Goal: Transaction & Acquisition: Purchase product/service

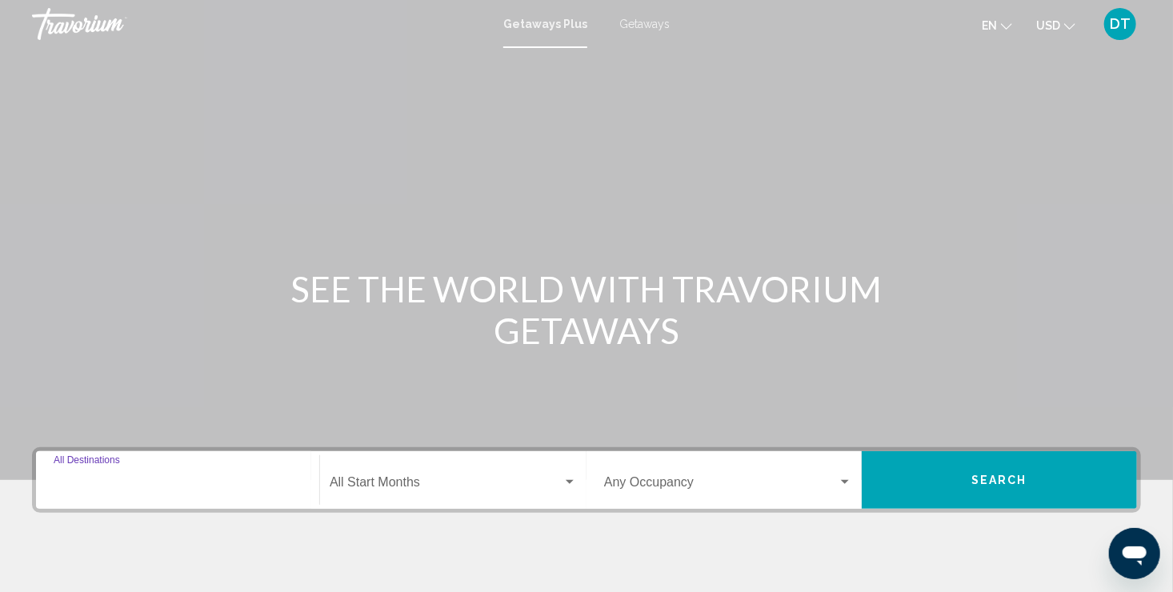
click at [218, 485] on input "Destination All Destinations" at bounding box center [178, 486] width 248 height 14
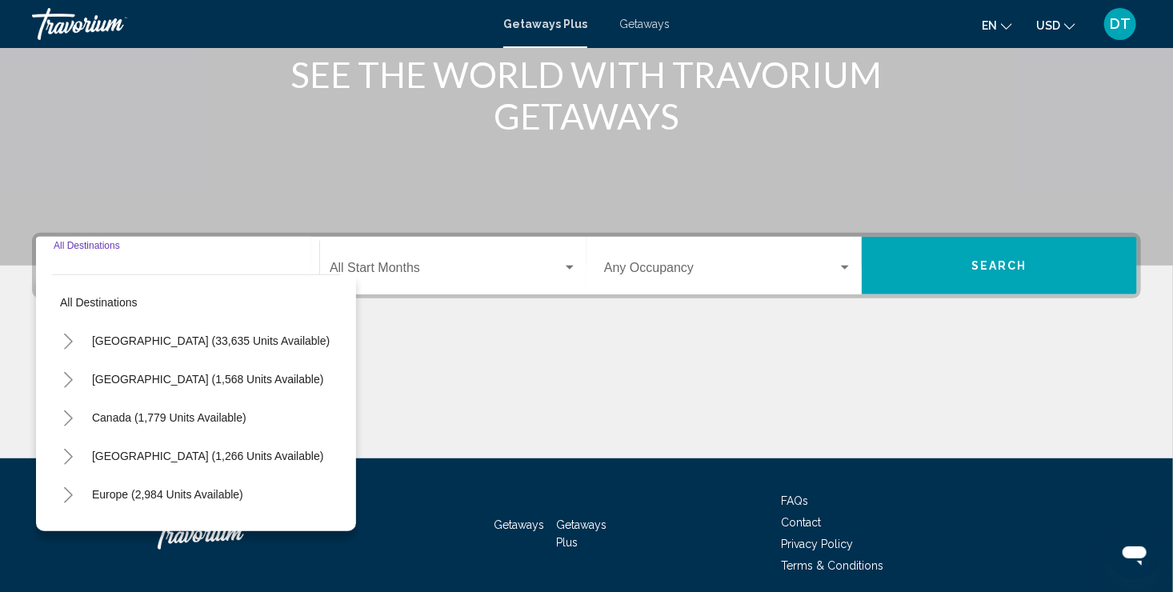
scroll to position [276, 0]
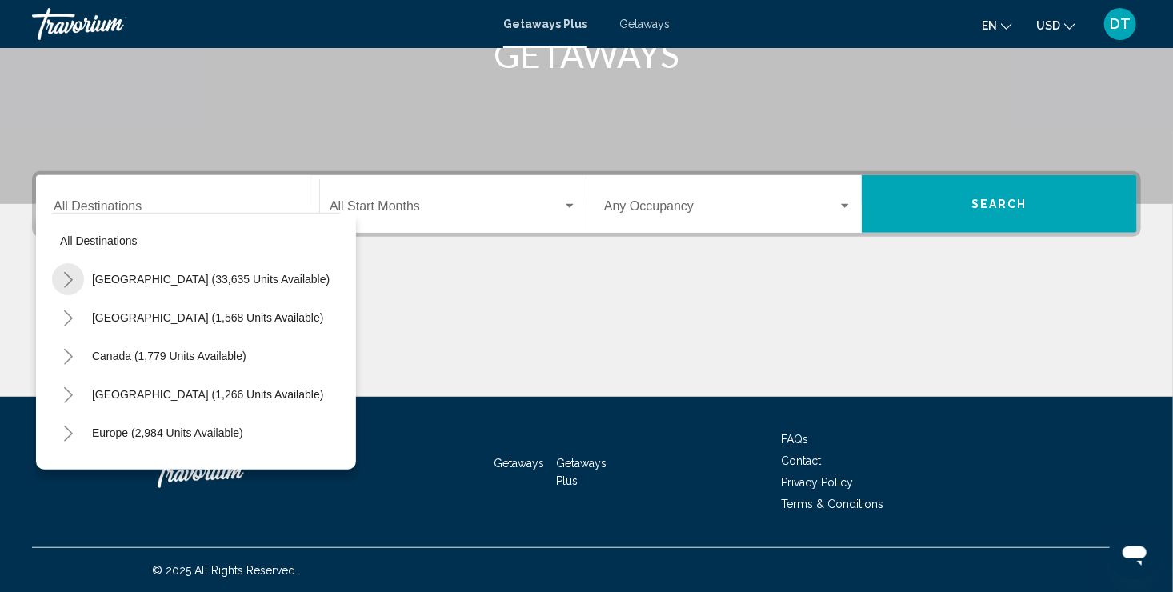
click at [70, 281] on icon "Toggle United States (33,635 units available)" at bounding box center [68, 280] width 9 height 16
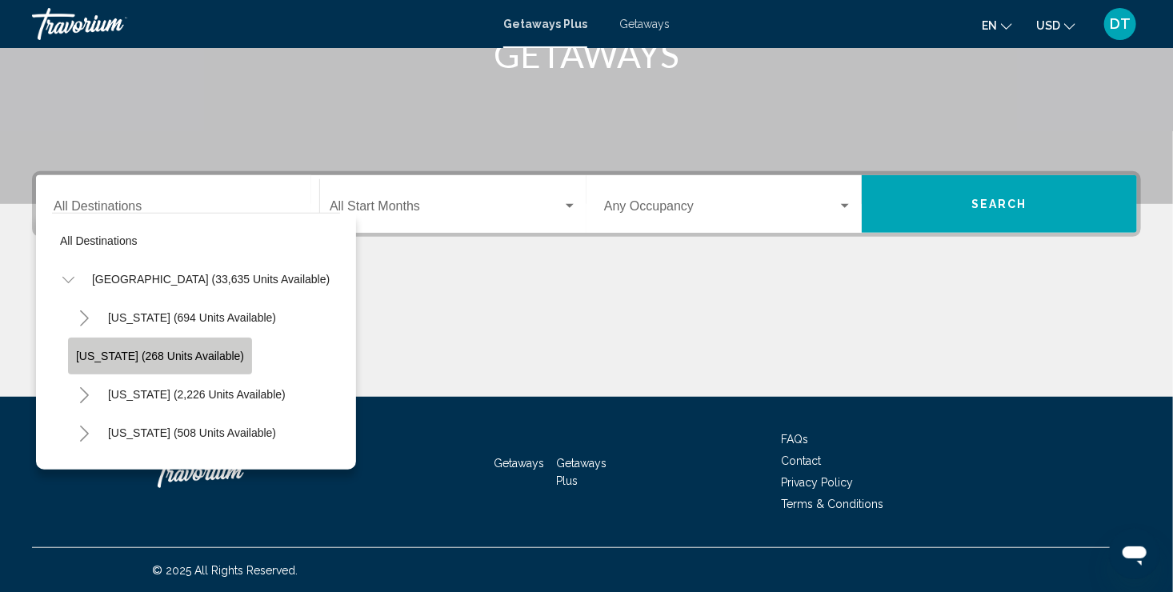
click at [170, 347] on button "Arkansas (268 units available)" at bounding box center [160, 356] width 184 height 37
type input "**********"
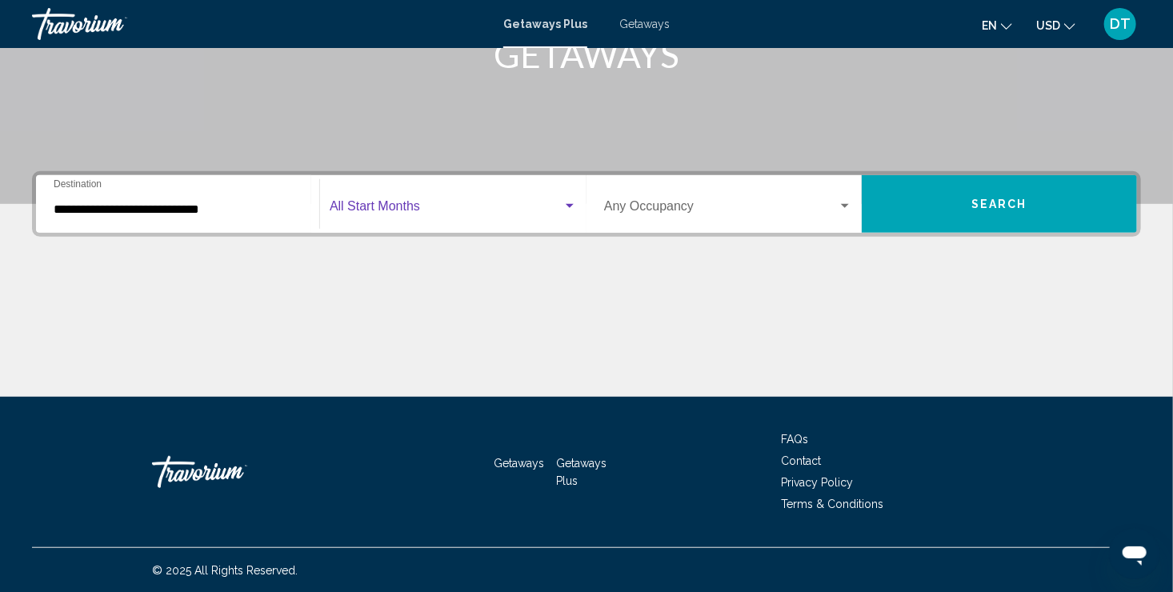
click at [405, 207] on span "Search widget" at bounding box center [446, 209] width 233 height 14
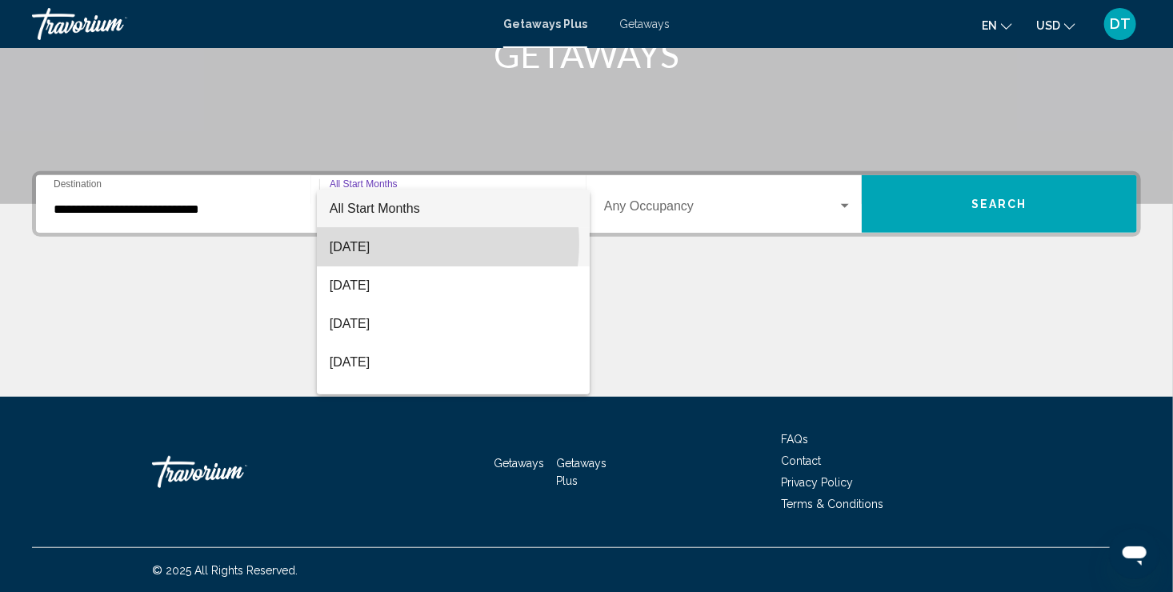
click at [400, 243] on span "September 2025" at bounding box center [453, 247] width 247 height 38
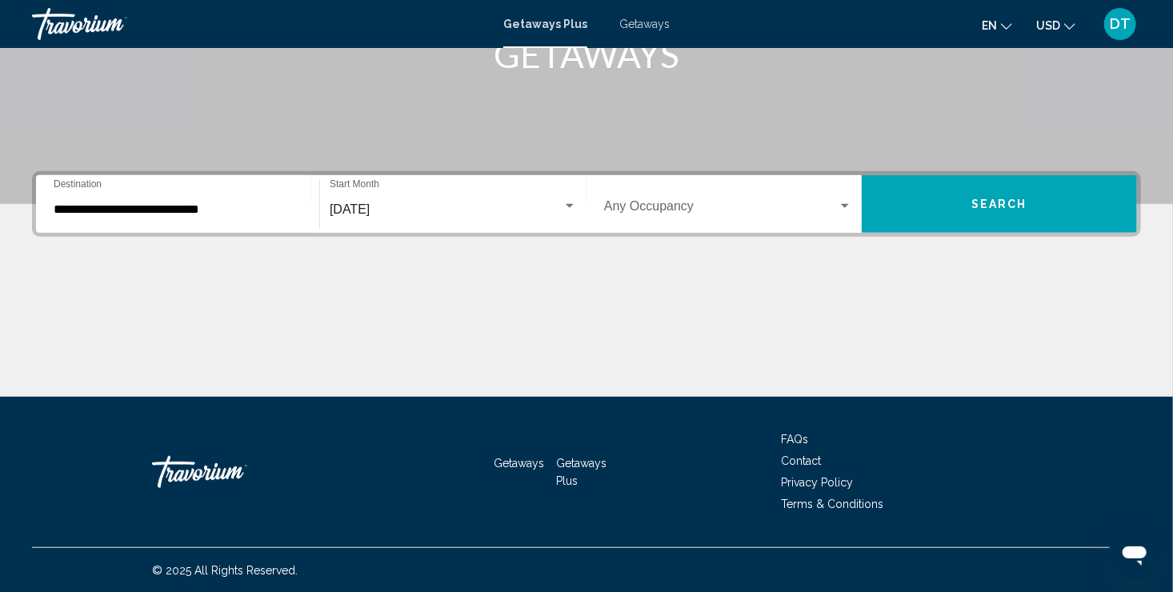
click at [856, 210] on div "Occupancy Any Occupancy" at bounding box center [728, 204] width 267 height 50
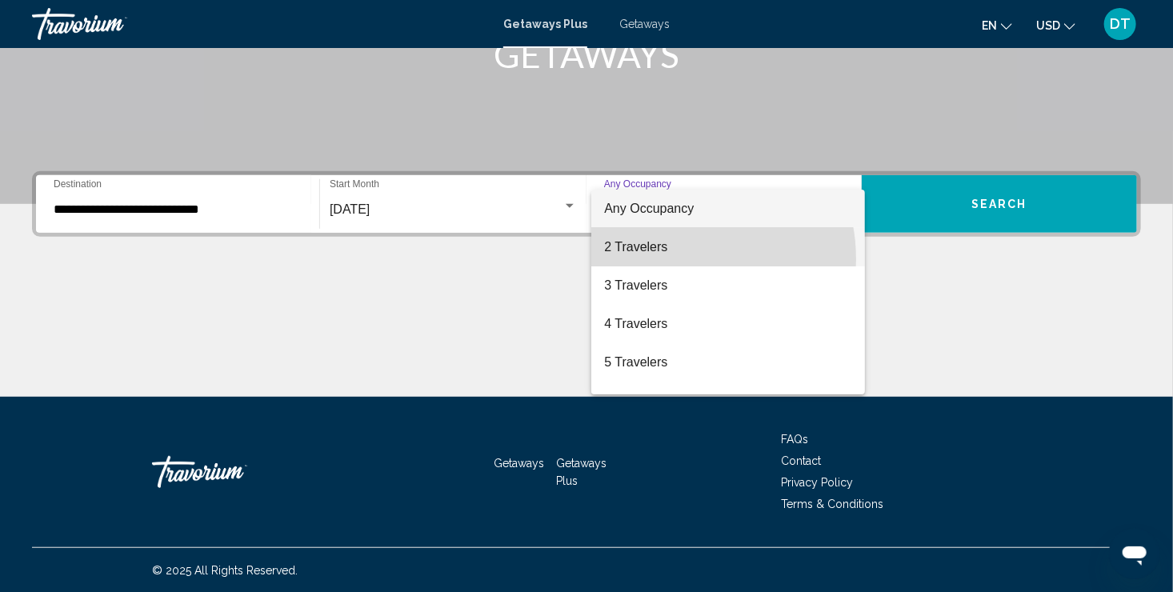
click at [671, 259] on span "2 Travelers" at bounding box center [728, 247] width 248 height 38
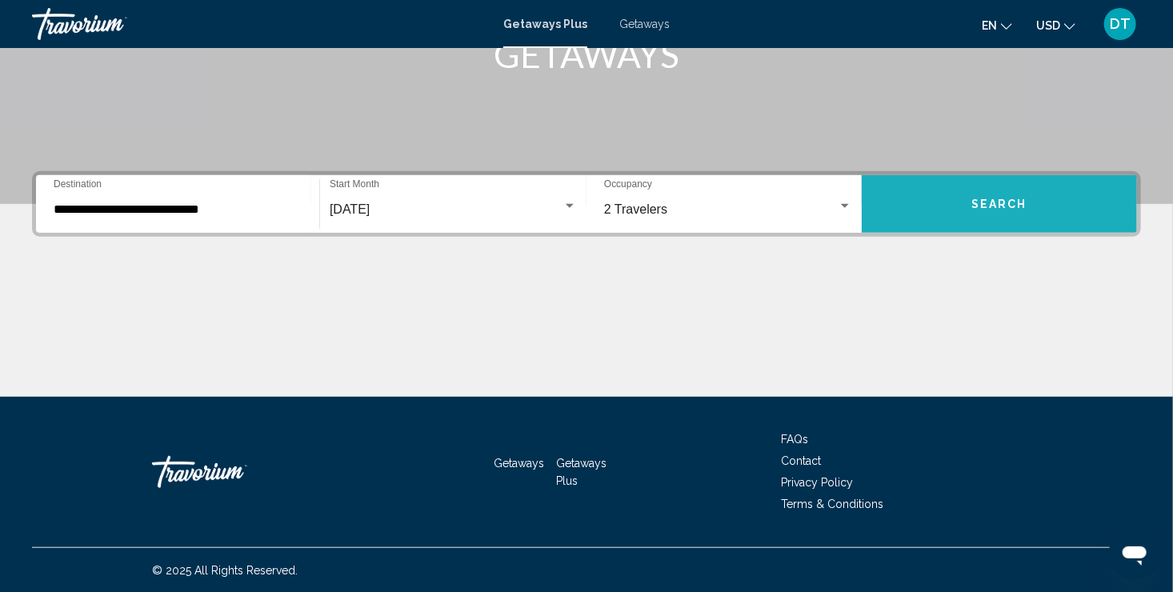
click at [1032, 211] on button "Search" at bounding box center [999, 204] width 275 height 58
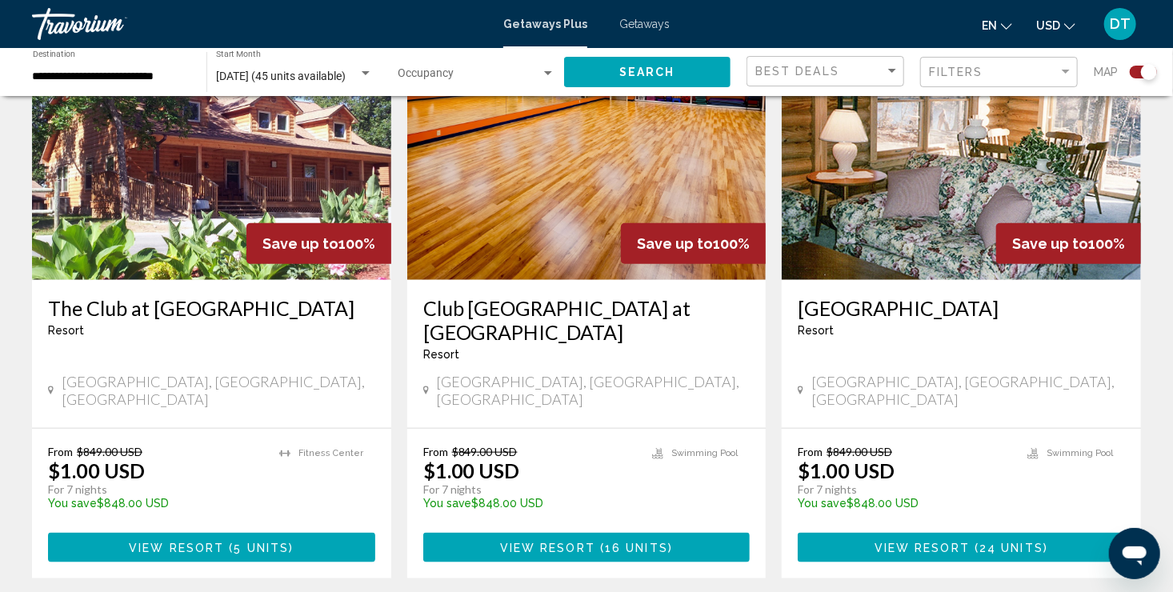
scroll to position [704, 0]
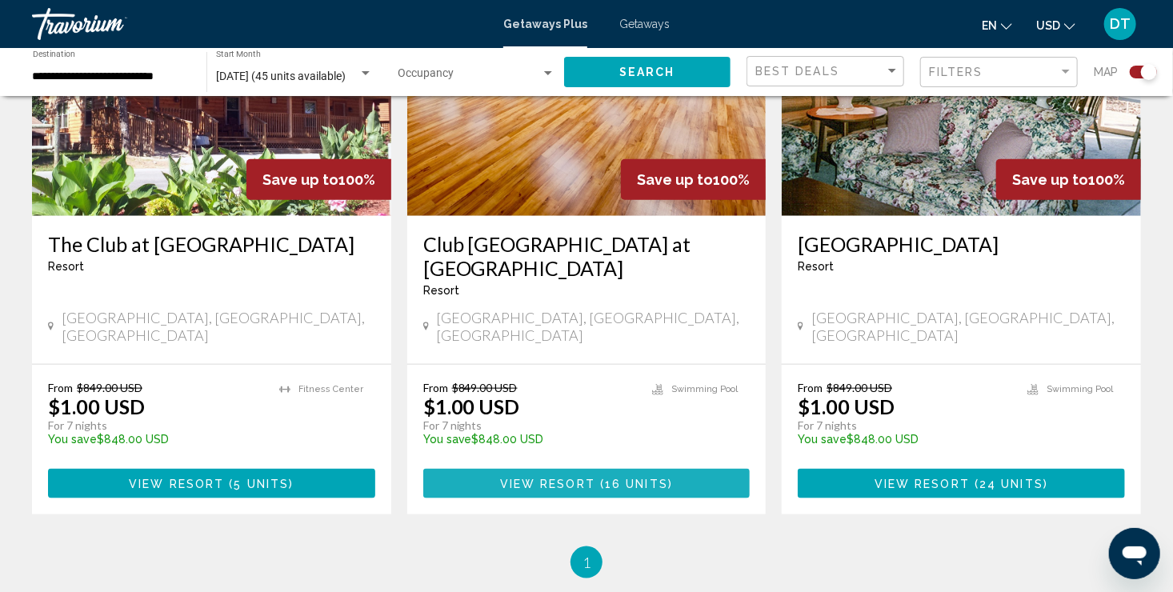
click at [593, 474] on button "View Resort ( 16 units )" at bounding box center [586, 484] width 327 height 30
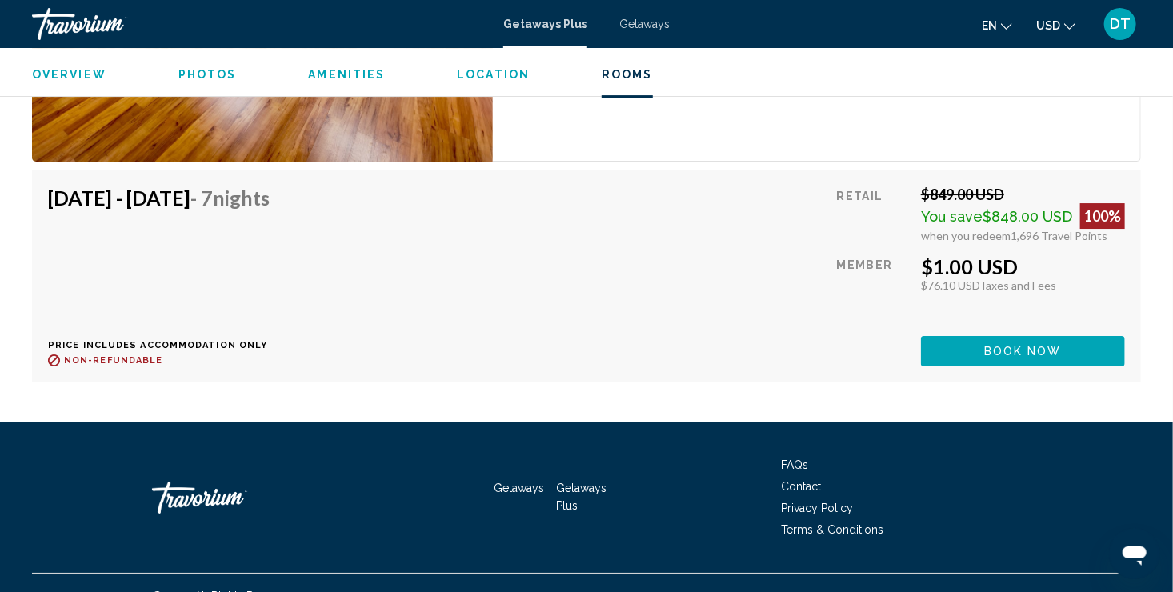
scroll to position [5503, 0]
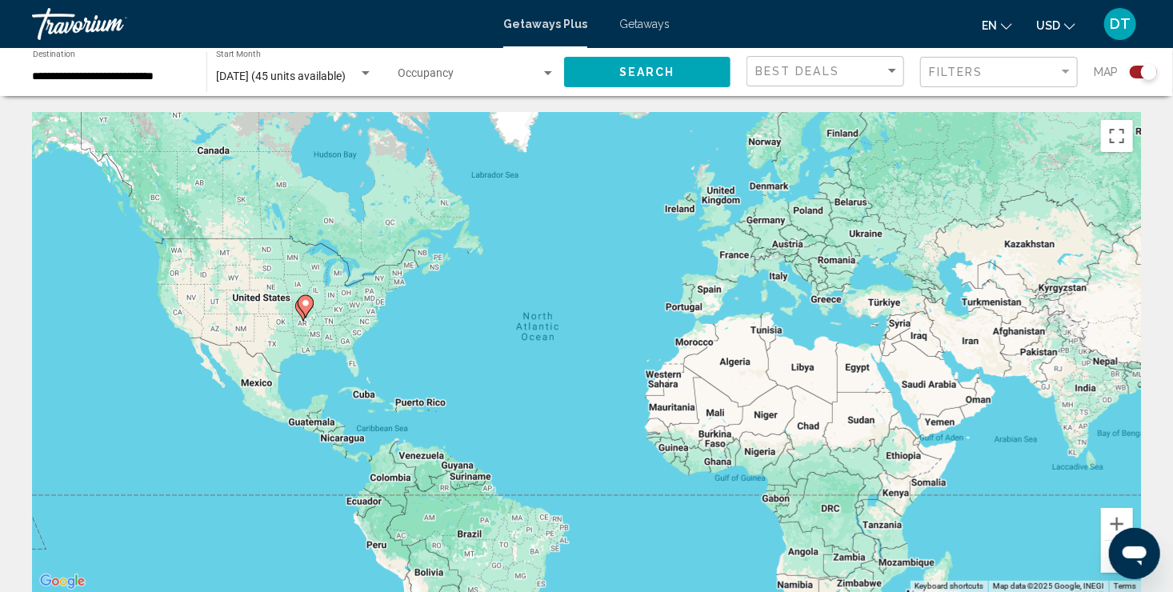
drag, startPoint x: 363, startPoint y: 72, endPoint x: 302, endPoint y: 67, distance: 61.0
click at [302, 67] on div "September 2025 (45 units available) Start Month All Start Months" at bounding box center [294, 72] width 157 height 44
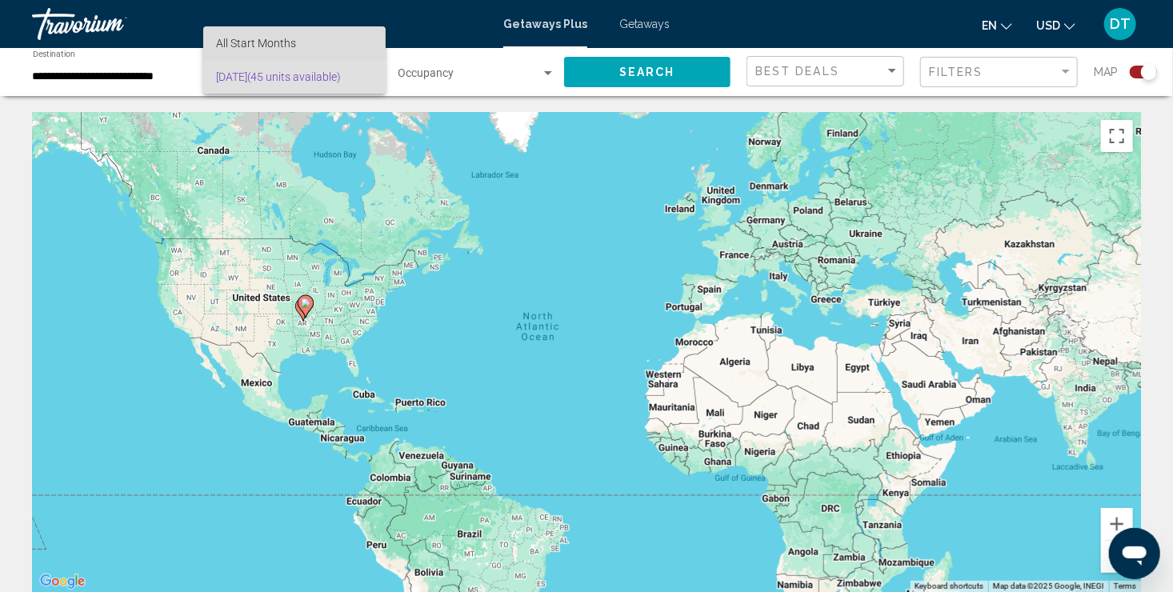
click at [309, 38] on span "All Start Months" at bounding box center [295, 43] width 158 height 34
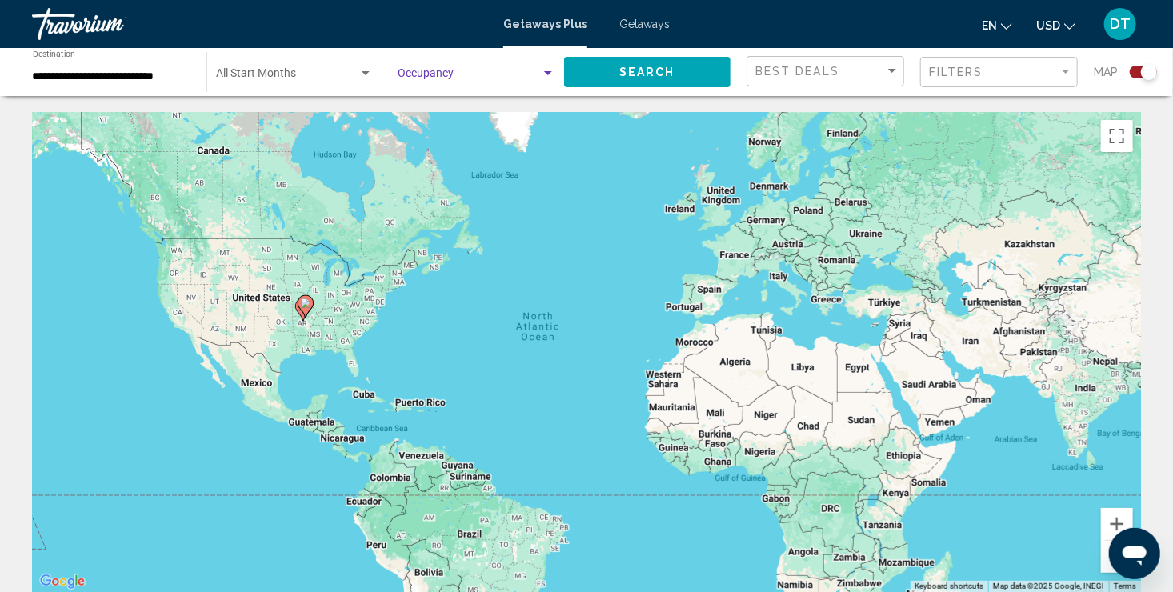
drag, startPoint x: 1181, startPoint y: 579, endPoint x: 554, endPoint y: 78, distance: 802.5
click at [554, 78] on div "Search widget" at bounding box center [548, 73] width 14 height 13
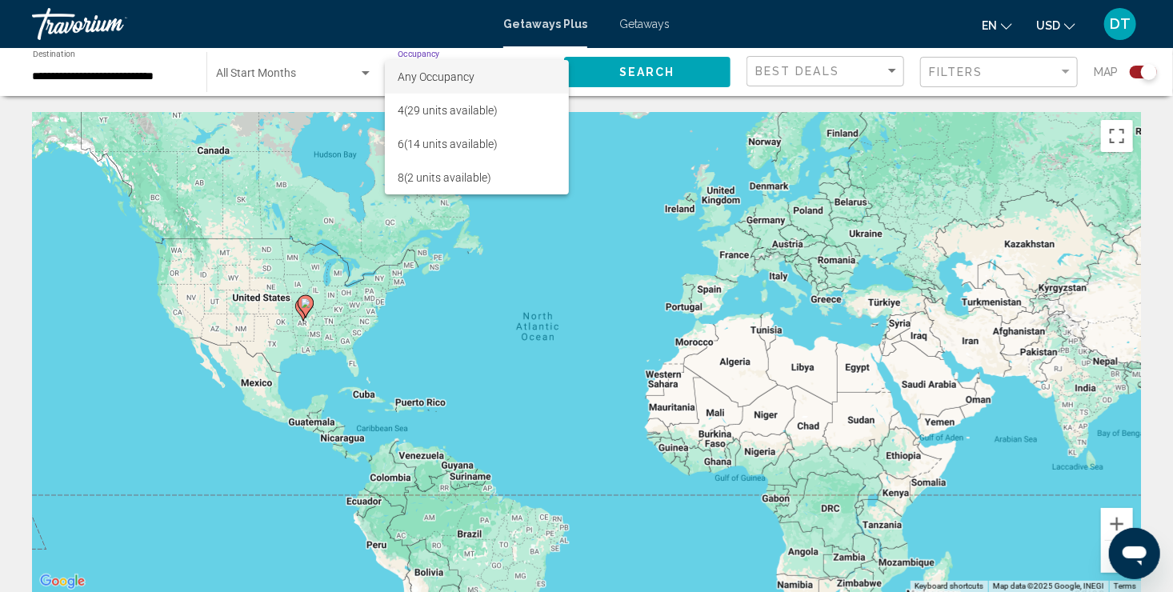
click at [695, 66] on div at bounding box center [586, 296] width 1173 height 592
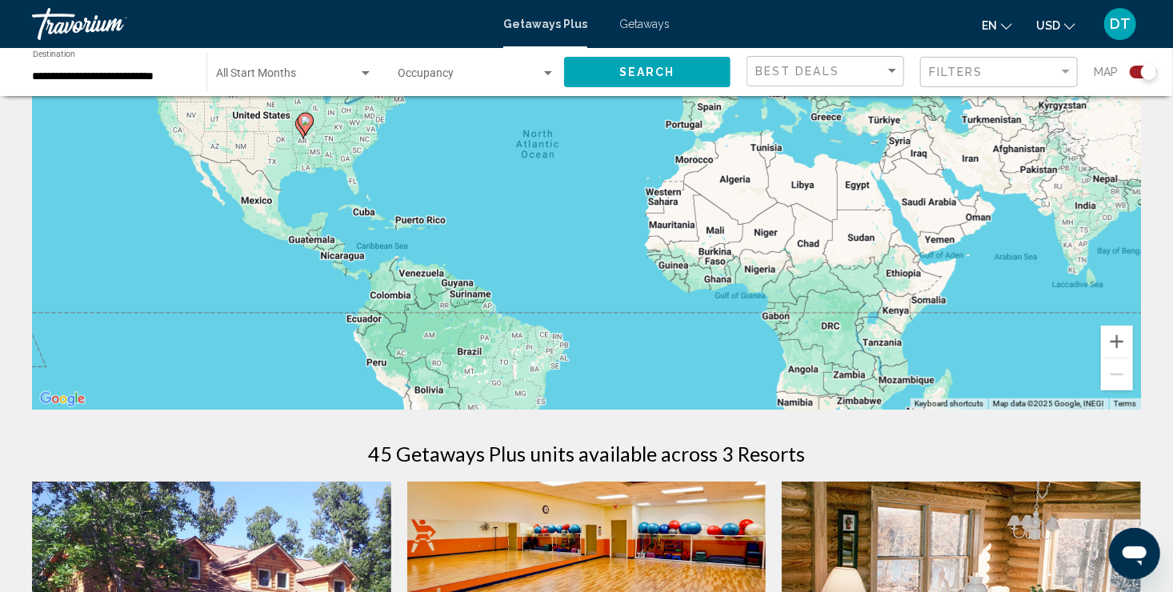
scroll to position [192, 0]
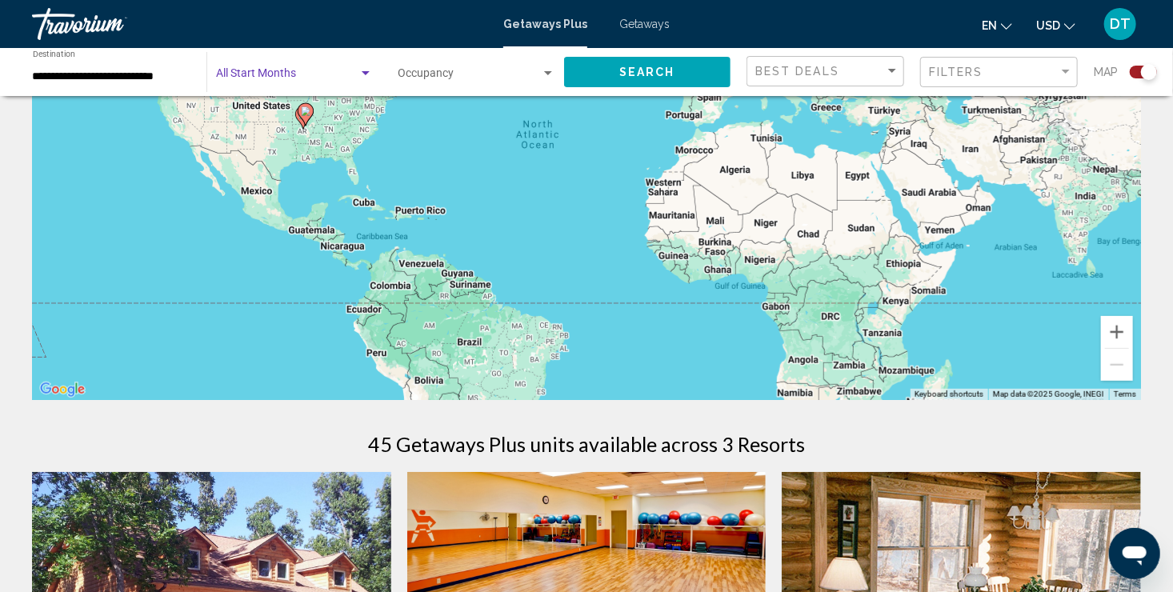
click at [368, 74] on div "Search widget" at bounding box center [366, 73] width 8 height 4
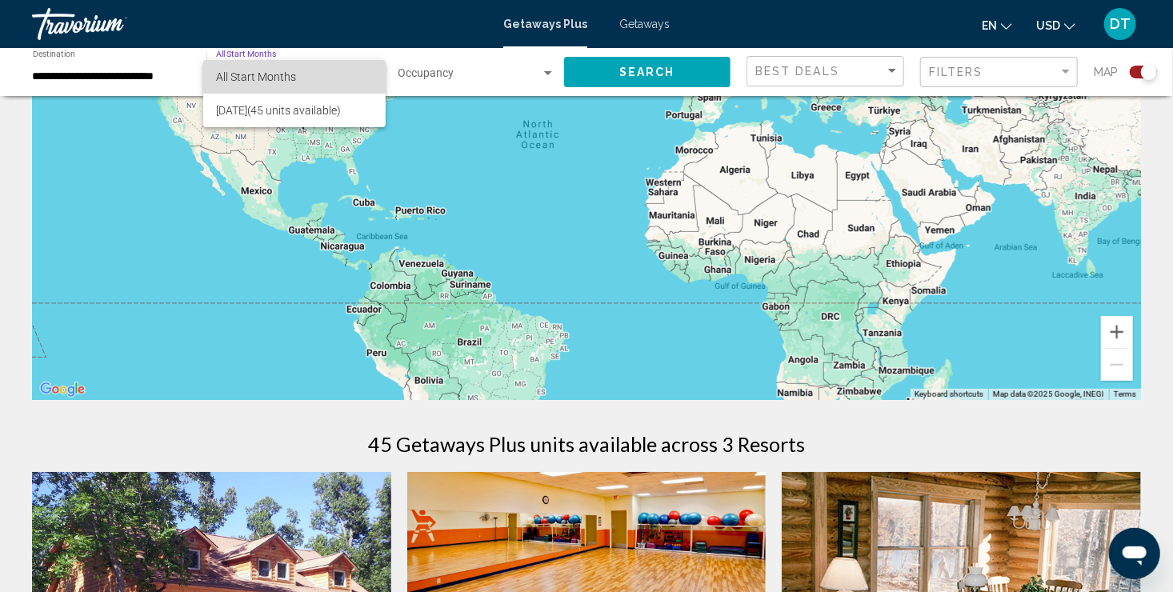
click at [286, 72] on span "All Start Months" at bounding box center [256, 76] width 80 height 13
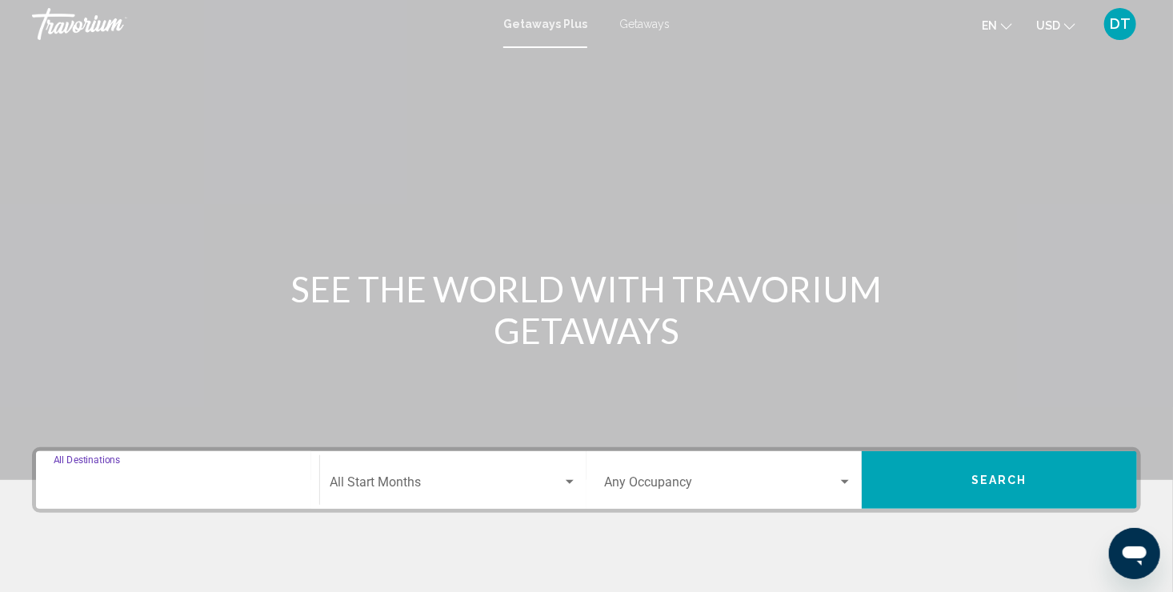
click at [154, 479] on input "Destination All Destinations" at bounding box center [178, 486] width 248 height 14
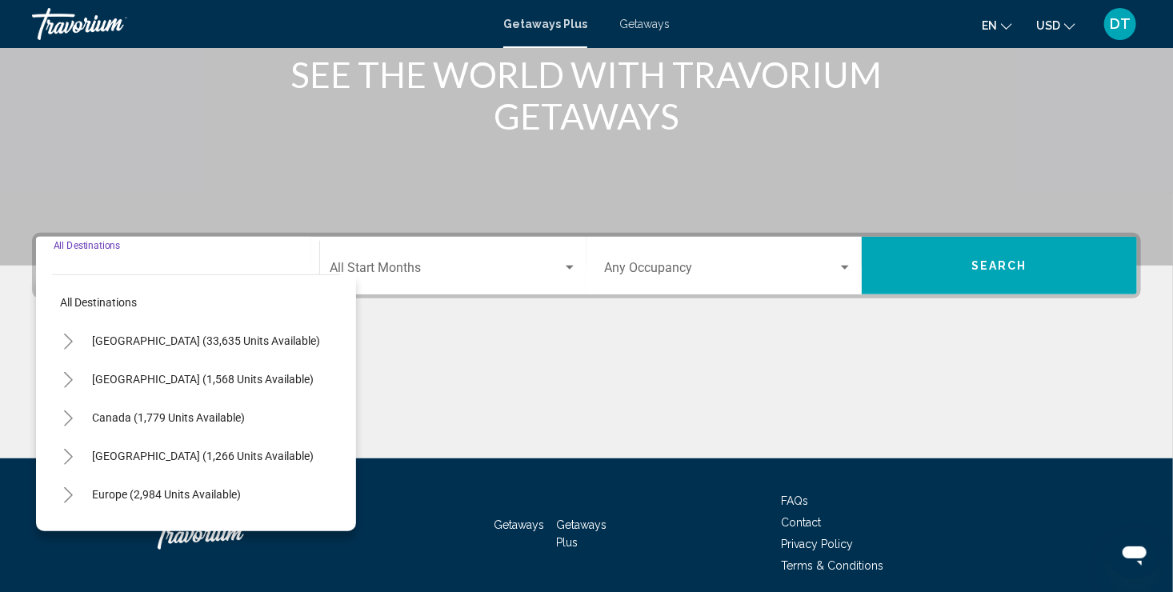
scroll to position [276, 0]
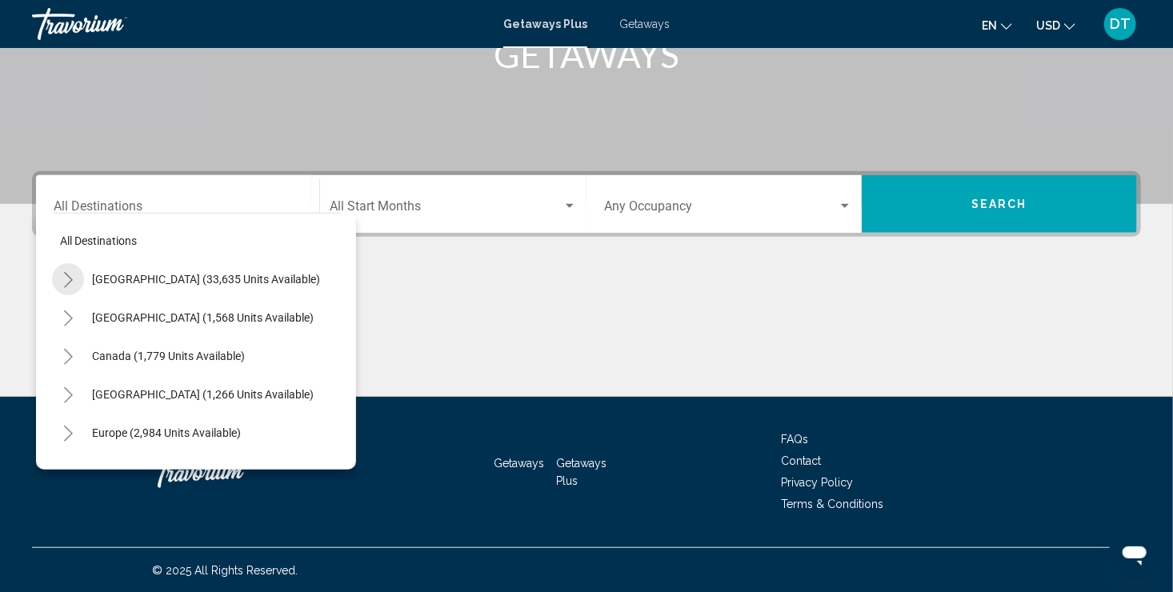
click at [72, 281] on icon "Toggle United States (33,635 units available)" at bounding box center [68, 280] width 12 height 16
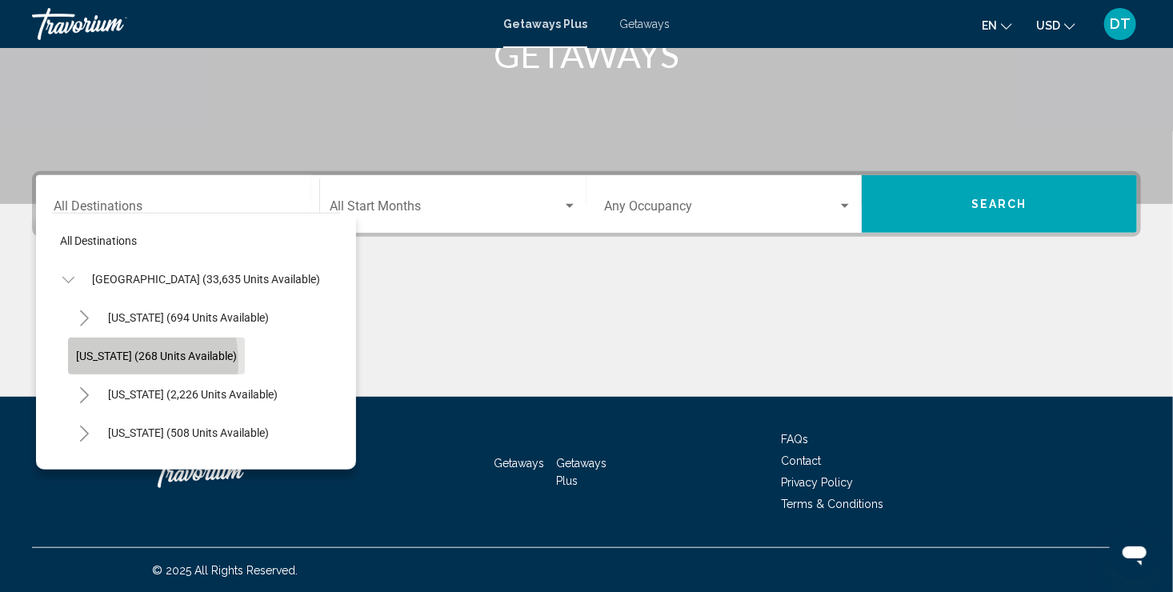
click at [110, 362] on span "Arkansas (268 units available)" at bounding box center [156, 356] width 161 height 13
type input "**********"
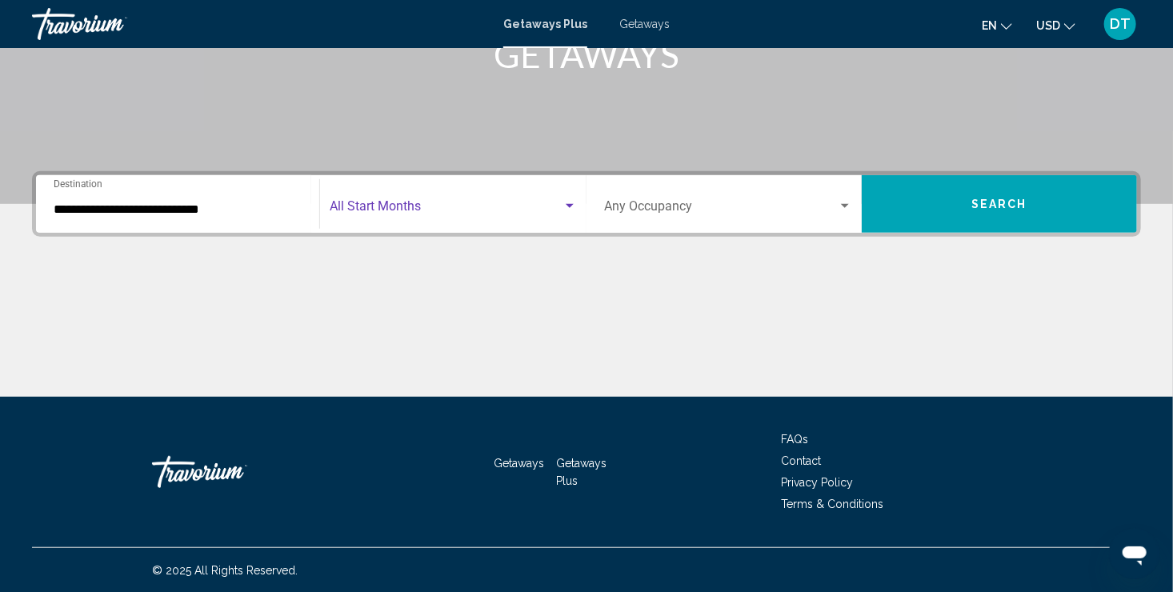
click at [445, 210] on span "Search widget" at bounding box center [446, 209] width 233 height 14
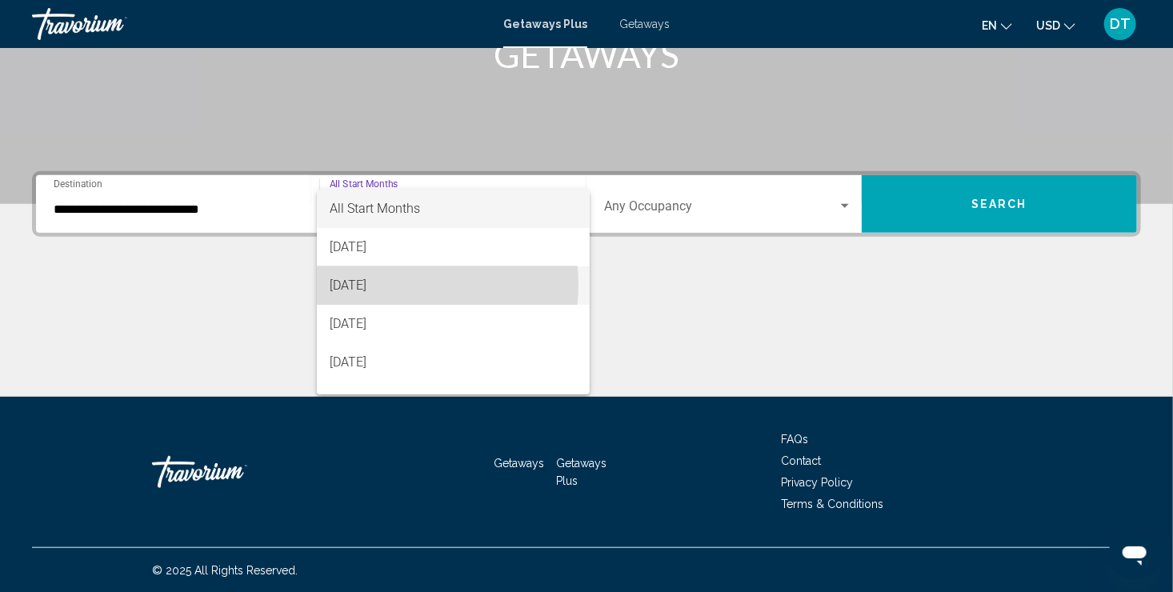
click at [385, 284] on span "October 2025" at bounding box center [453, 286] width 247 height 38
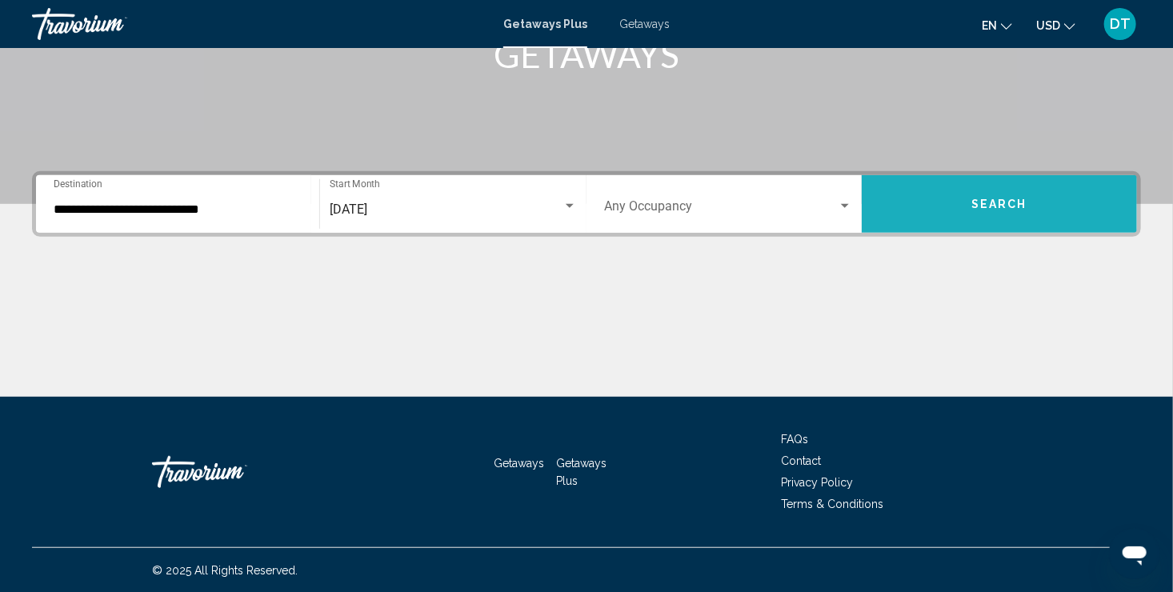
click at [998, 213] on button "Search" at bounding box center [999, 204] width 275 height 58
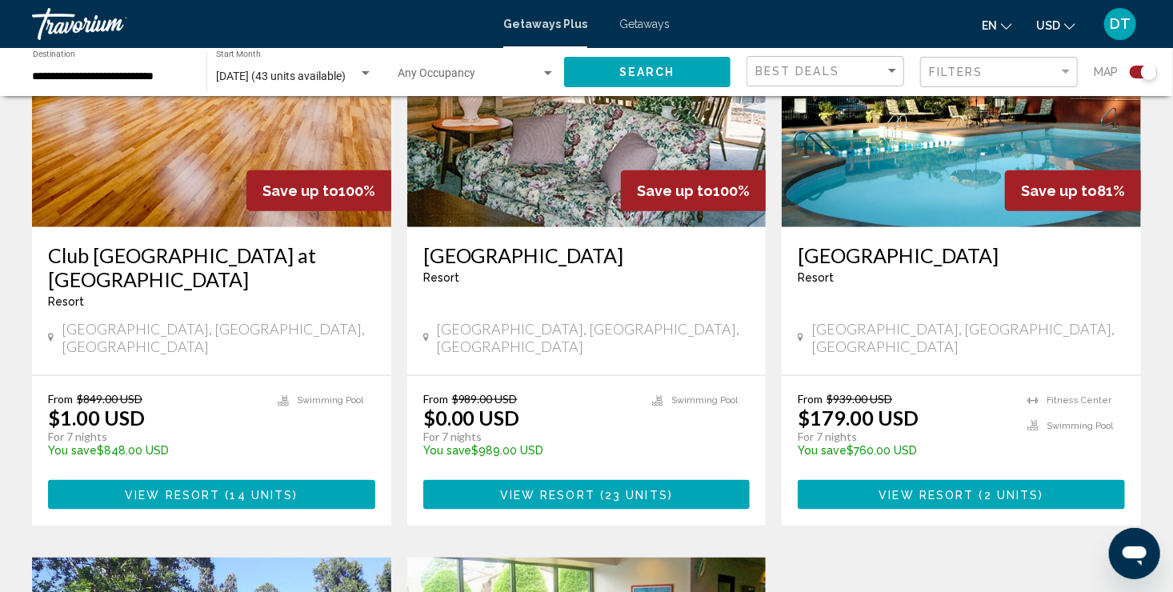
scroll to position [736, 0]
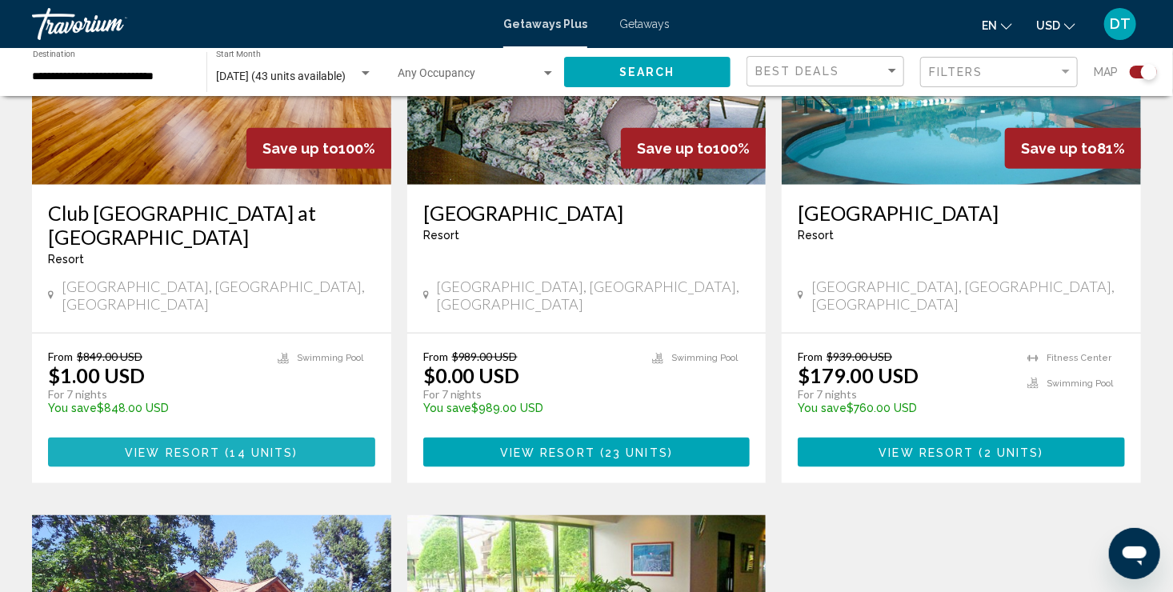
click at [231, 447] on span "14 units" at bounding box center [262, 453] width 63 height 13
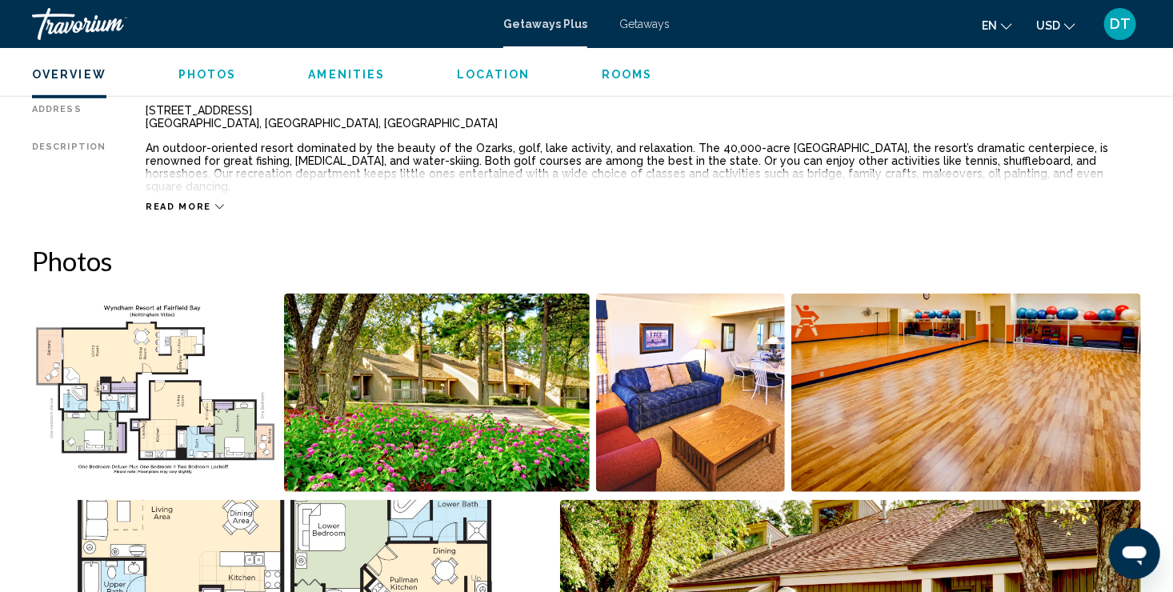
scroll to position [567, 0]
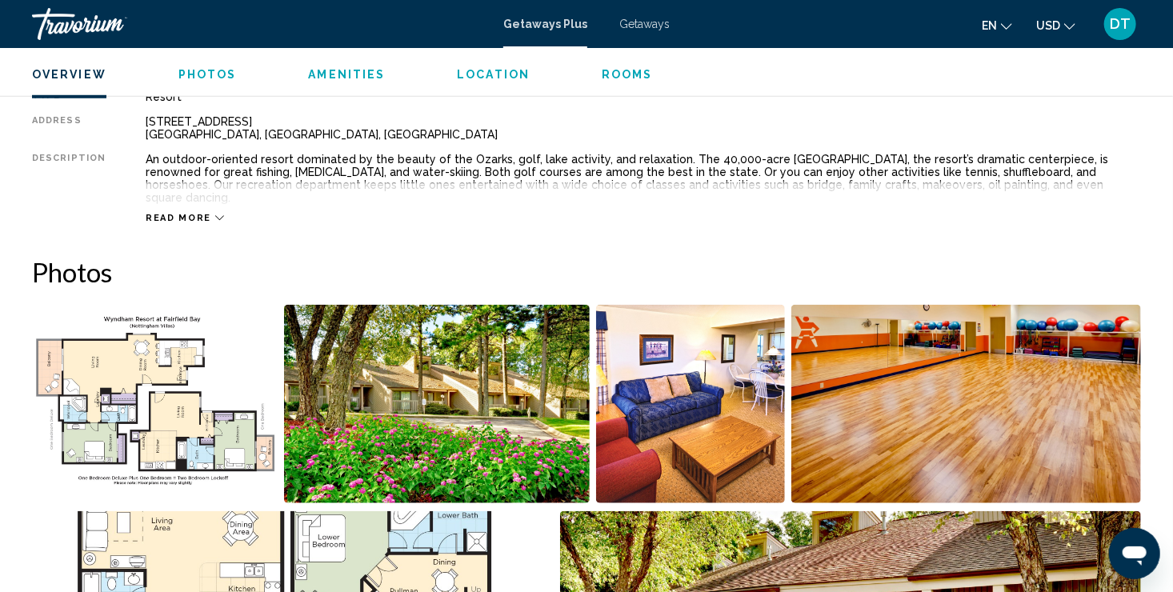
click at [505, 429] on img "Open full-screen image slider" at bounding box center [437, 404] width 306 height 198
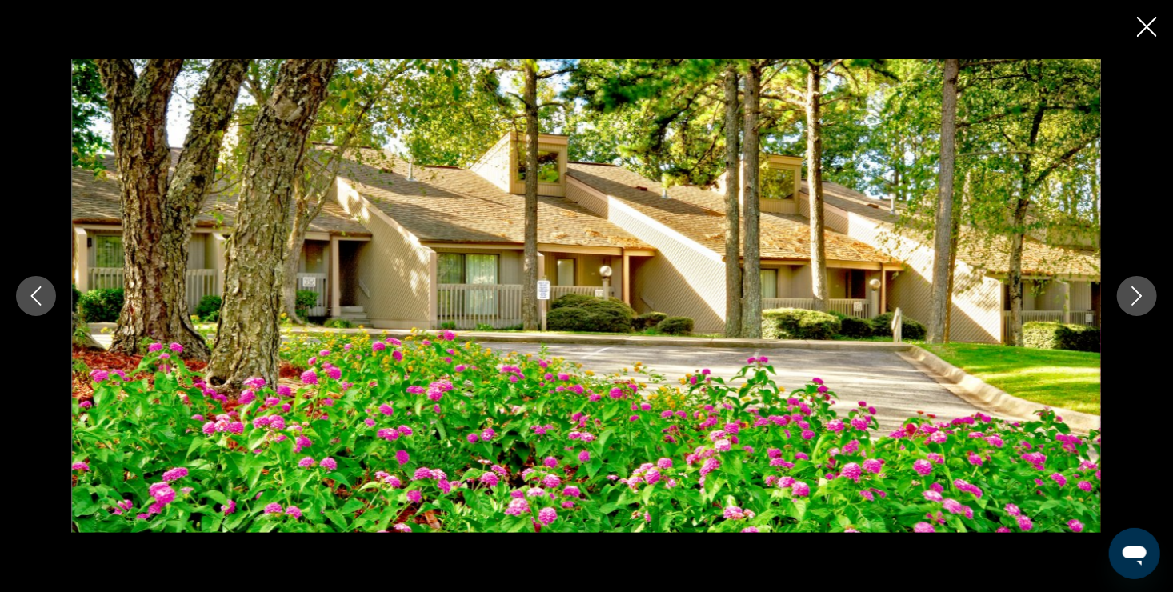
click at [1041, 295] on icon "Next image" at bounding box center [1137, 296] width 19 height 19
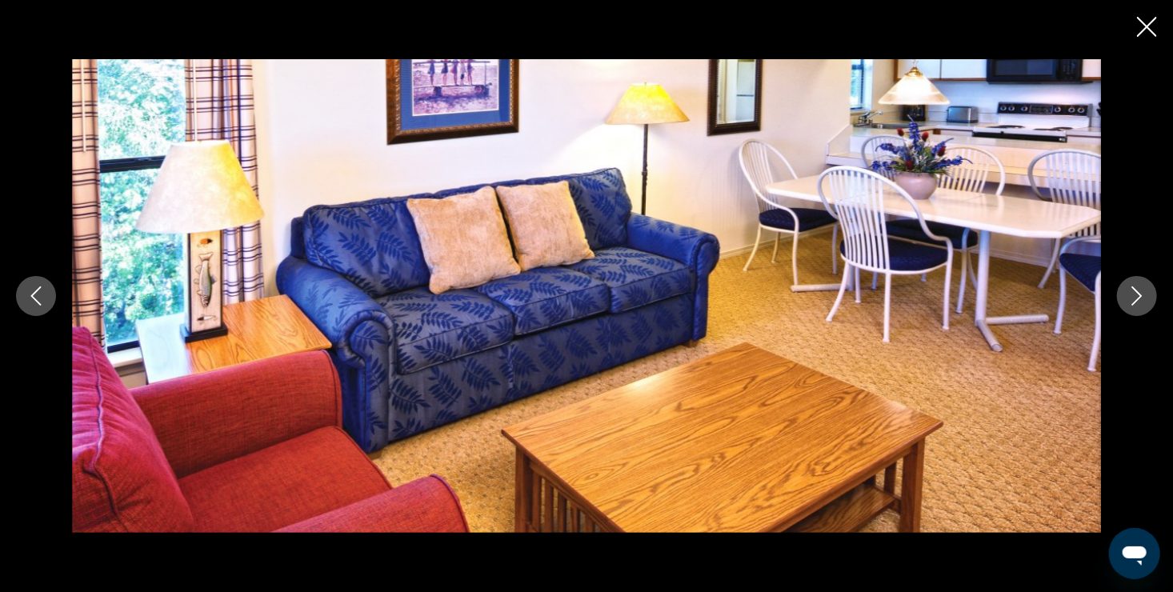
click at [1041, 295] on icon "Next image" at bounding box center [1137, 296] width 19 height 19
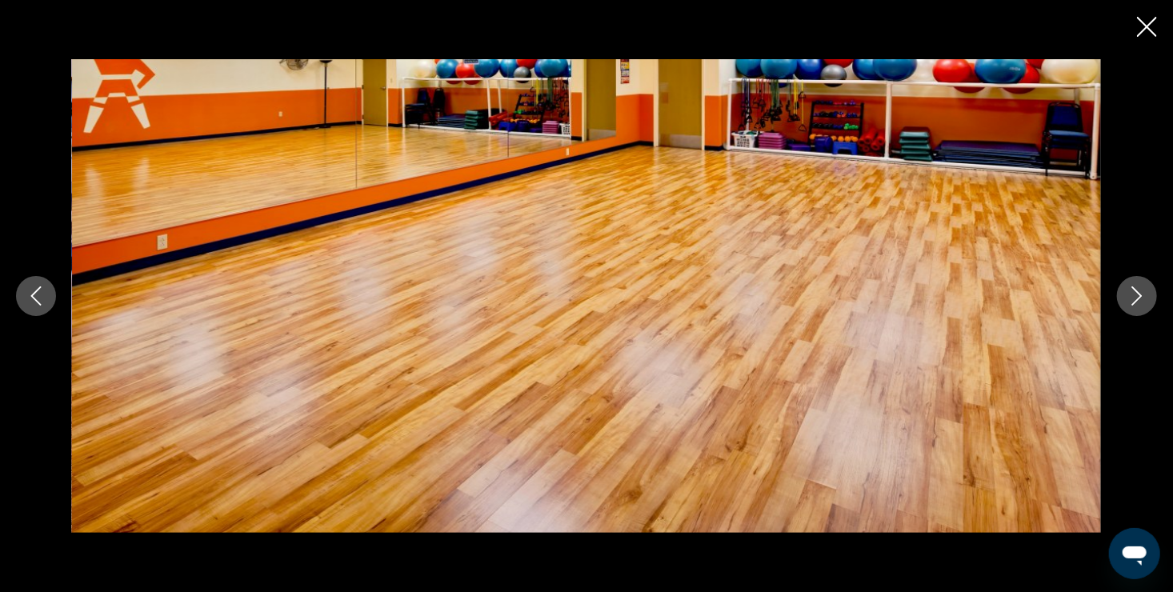
click at [1041, 295] on icon "Next image" at bounding box center [1137, 296] width 19 height 19
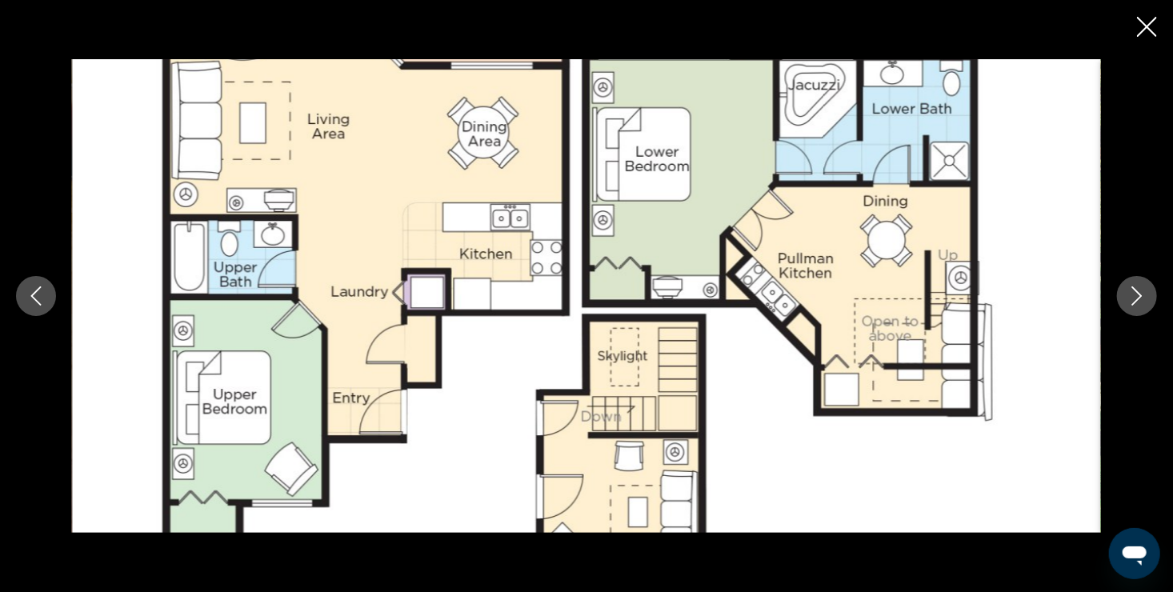
click at [1041, 295] on icon "Next image" at bounding box center [1137, 296] width 19 height 19
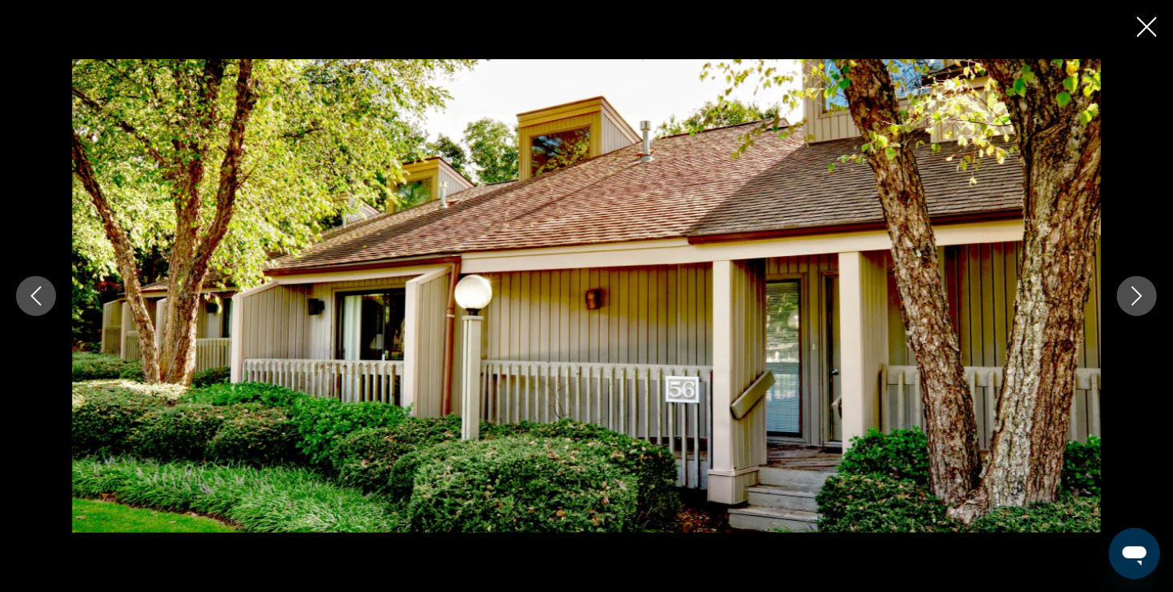
click at [1041, 295] on icon "Next image" at bounding box center [1137, 296] width 19 height 19
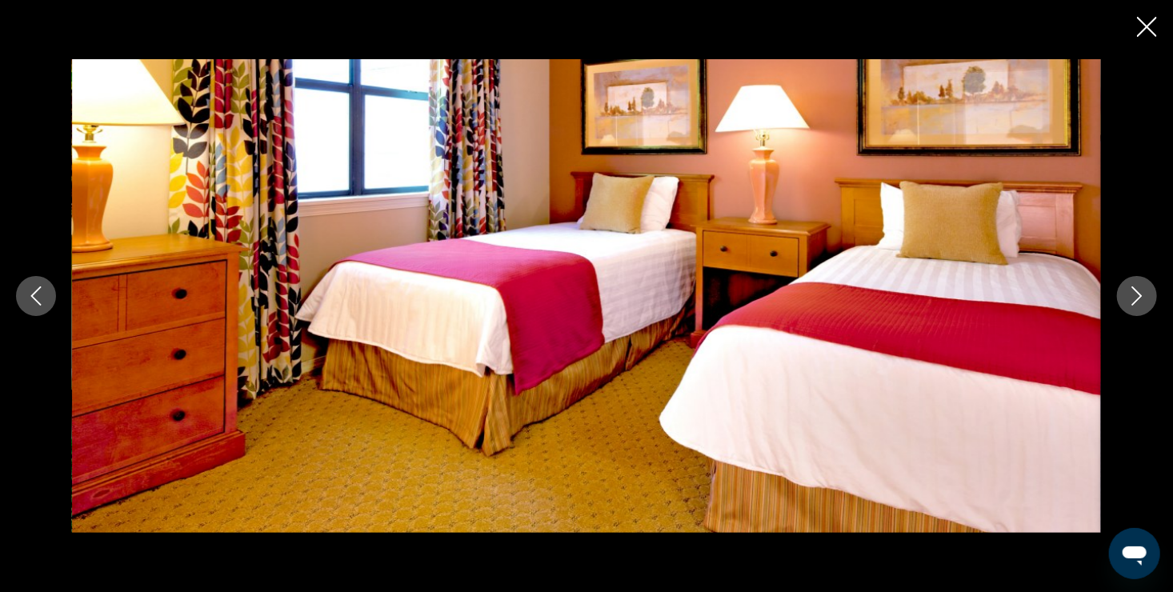
click at [1041, 295] on icon "Next image" at bounding box center [1137, 296] width 19 height 19
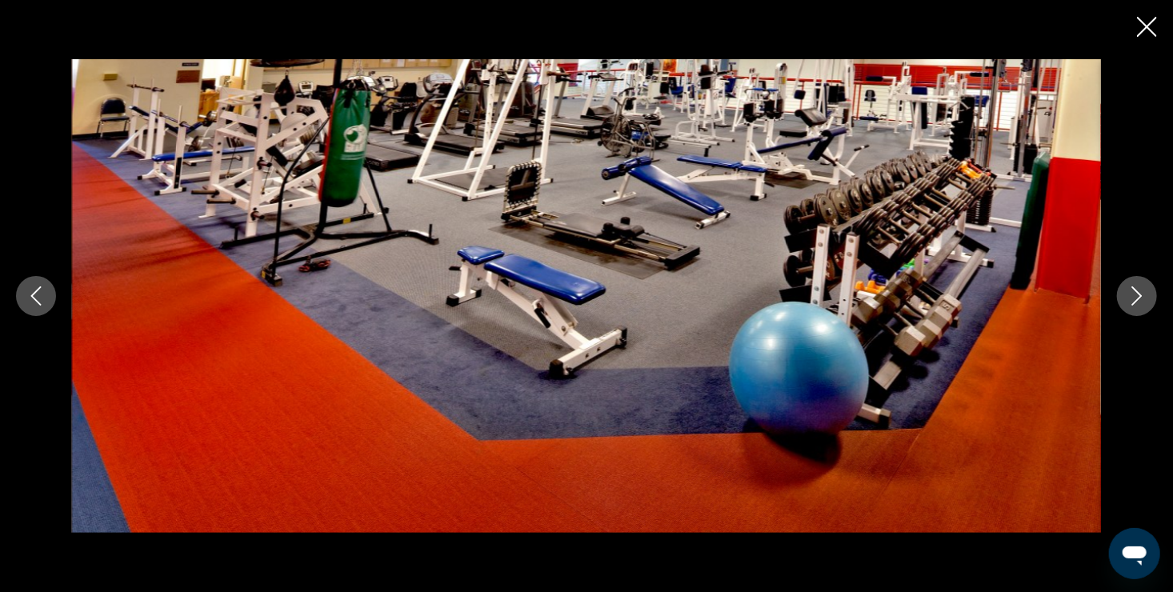
click at [1041, 295] on icon "Next image" at bounding box center [1137, 296] width 19 height 19
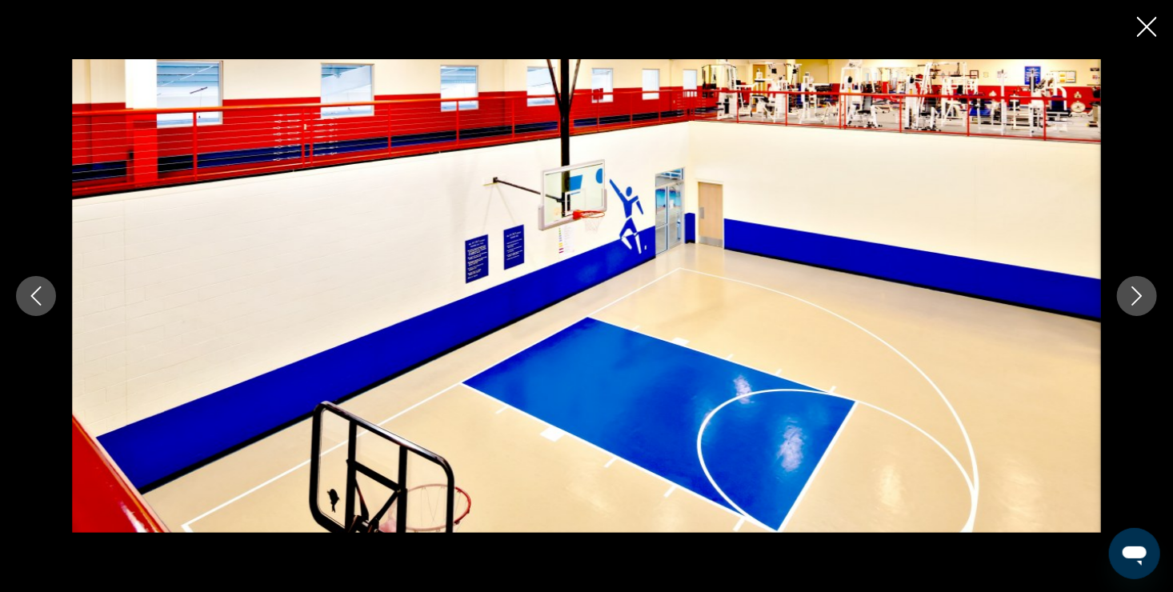
click at [1041, 25] on icon "Close slideshow" at bounding box center [1147, 27] width 20 height 20
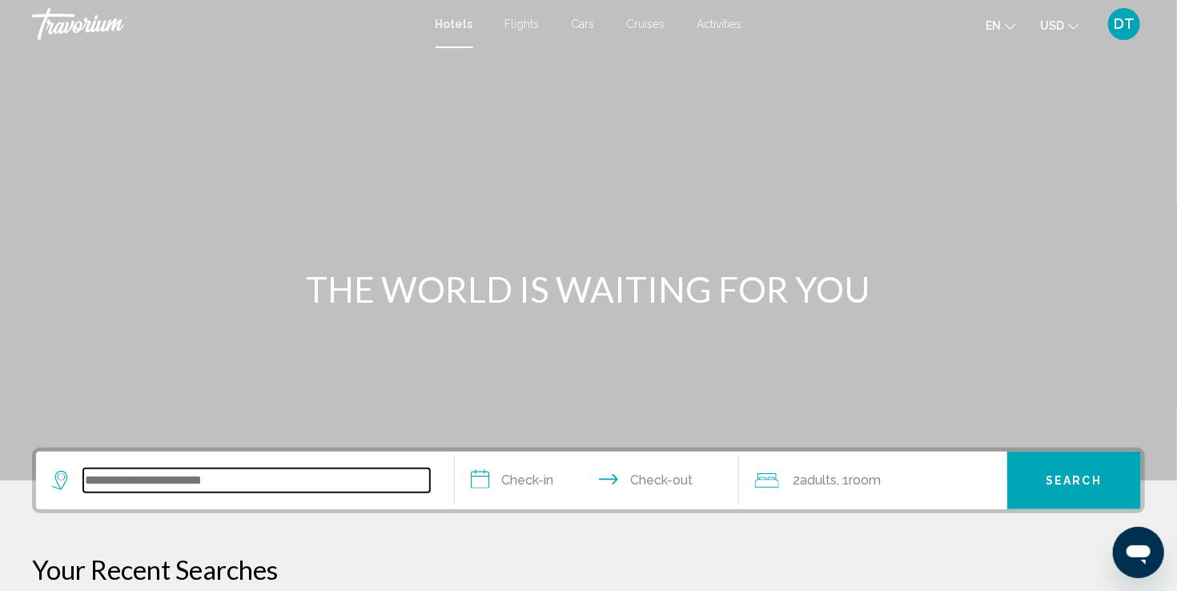
click at [176, 475] on input "Search widget" at bounding box center [256, 480] width 347 height 24
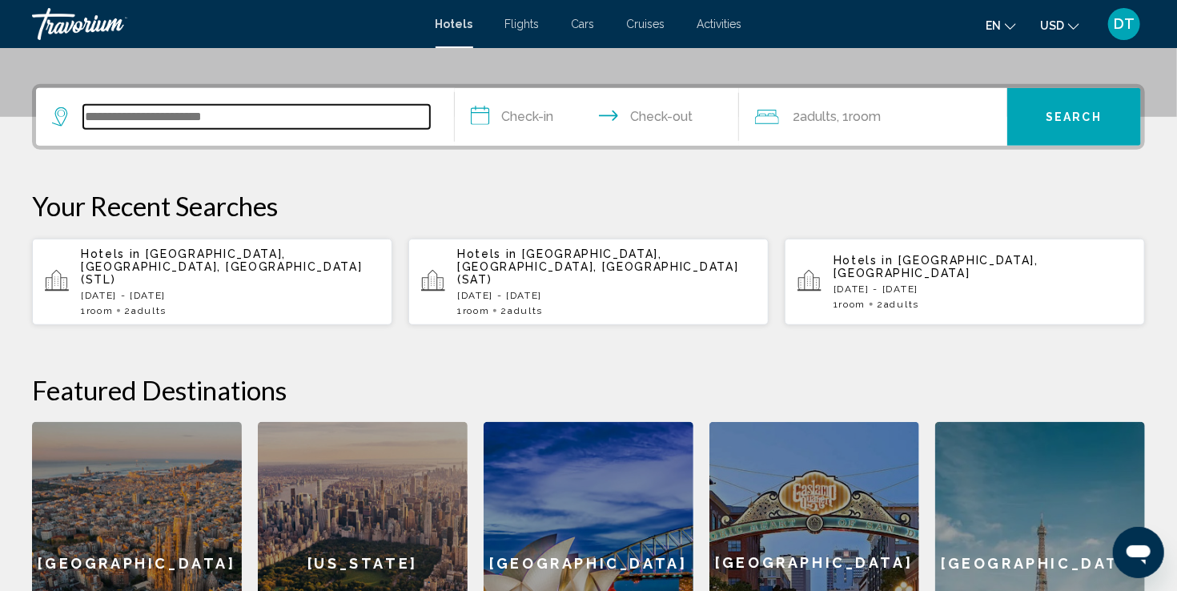
scroll to position [395, 0]
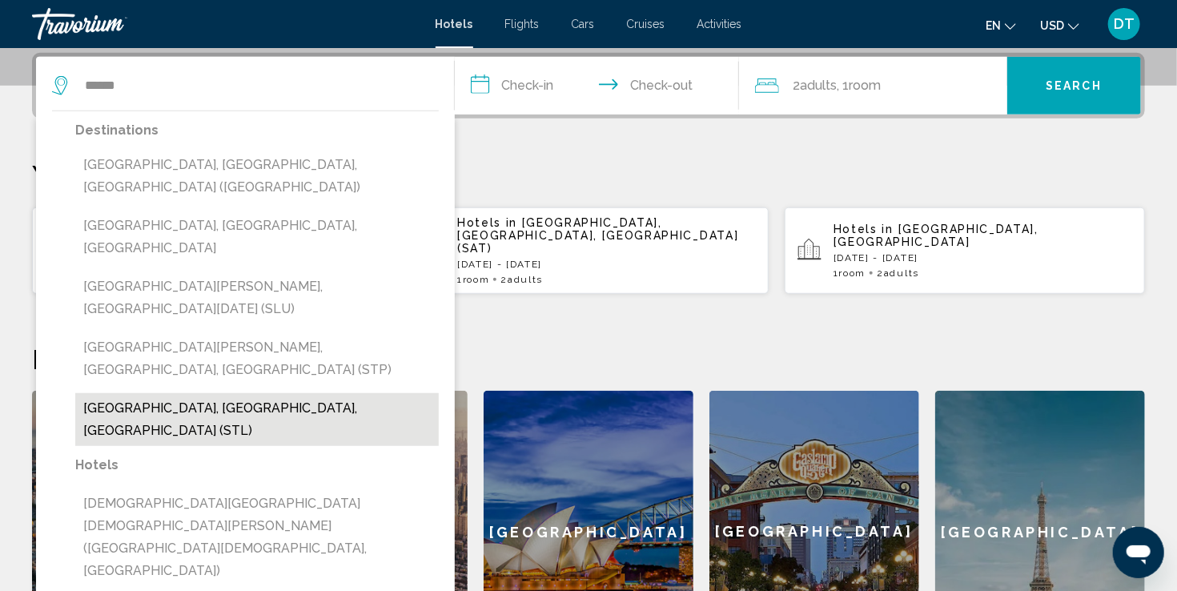
click at [182, 393] on button "[GEOGRAPHIC_DATA], [GEOGRAPHIC_DATA], [GEOGRAPHIC_DATA] (STL)" at bounding box center [256, 419] width 363 height 53
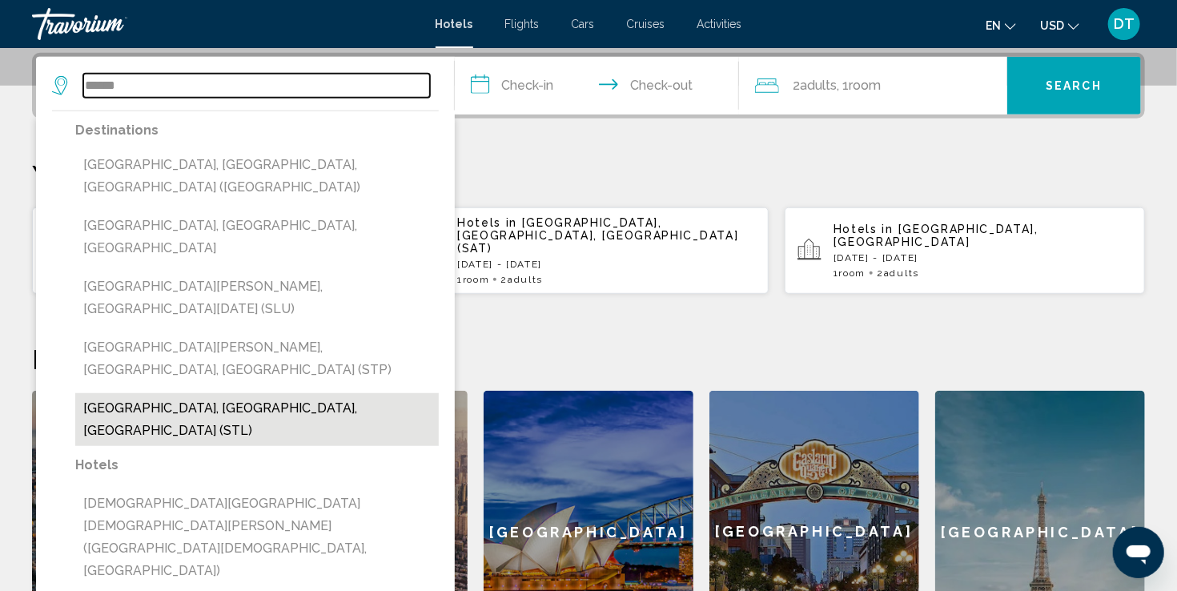
type input "**********"
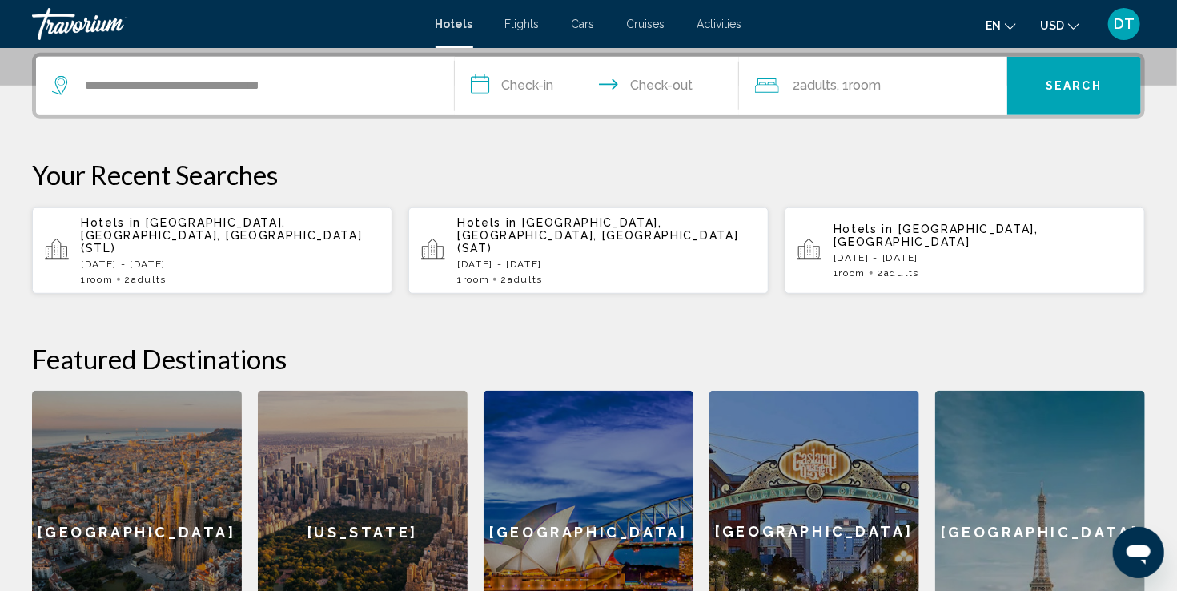
click at [224, 274] on div "1 Room rooms 2 Adult Adults" at bounding box center [230, 279] width 299 height 11
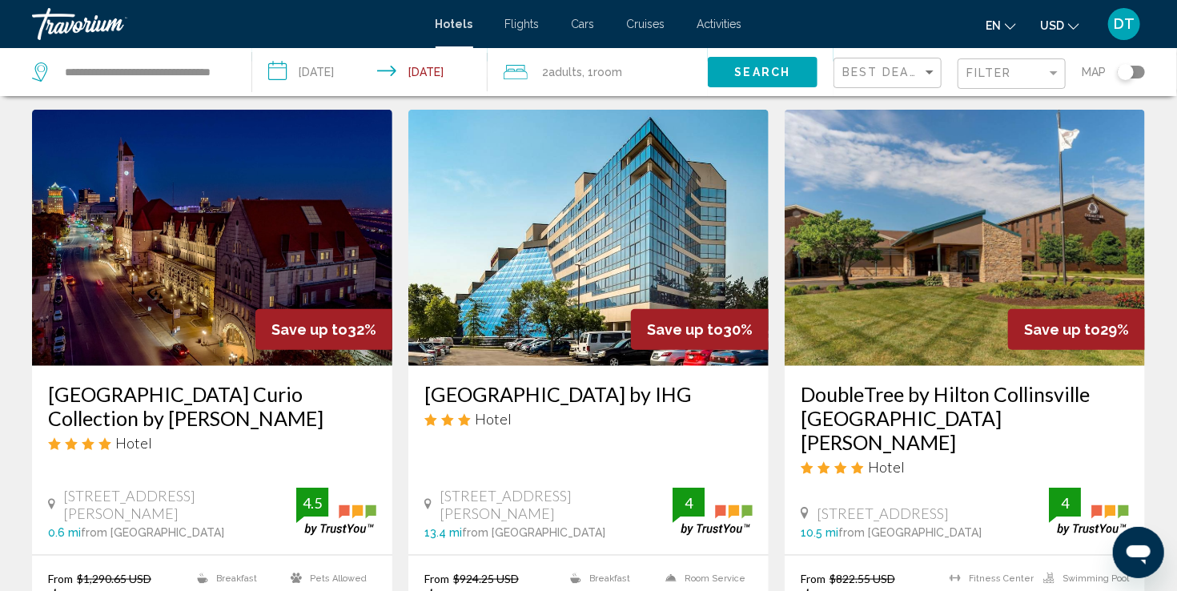
scroll to position [636, 0]
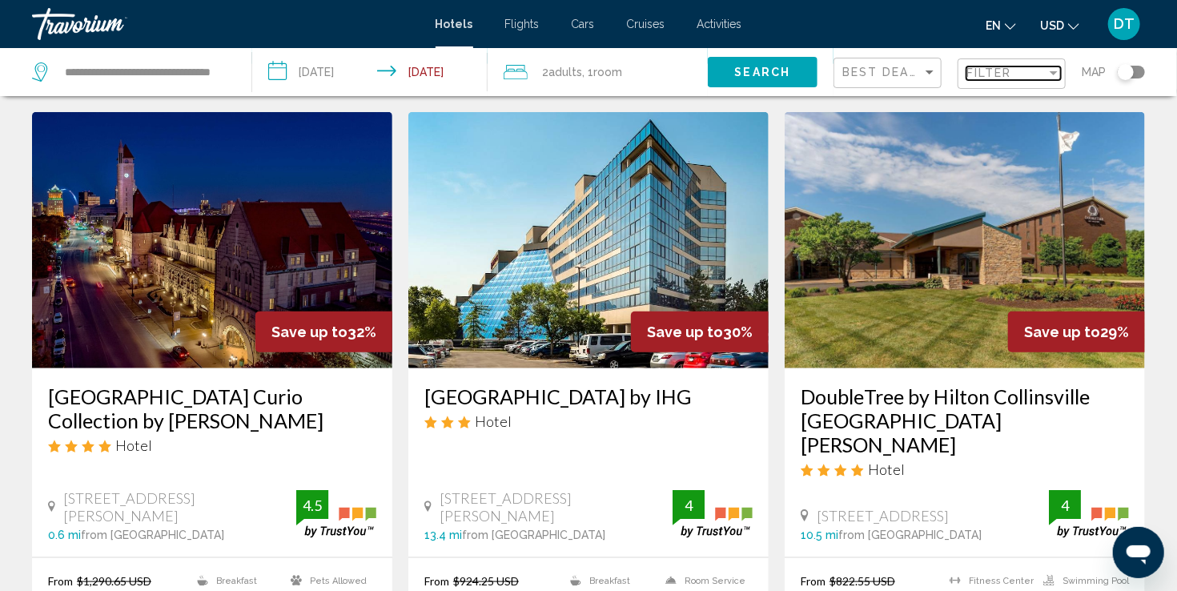
click at [1057, 74] on div "Filter" at bounding box center [1053, 72] width 14 height 13
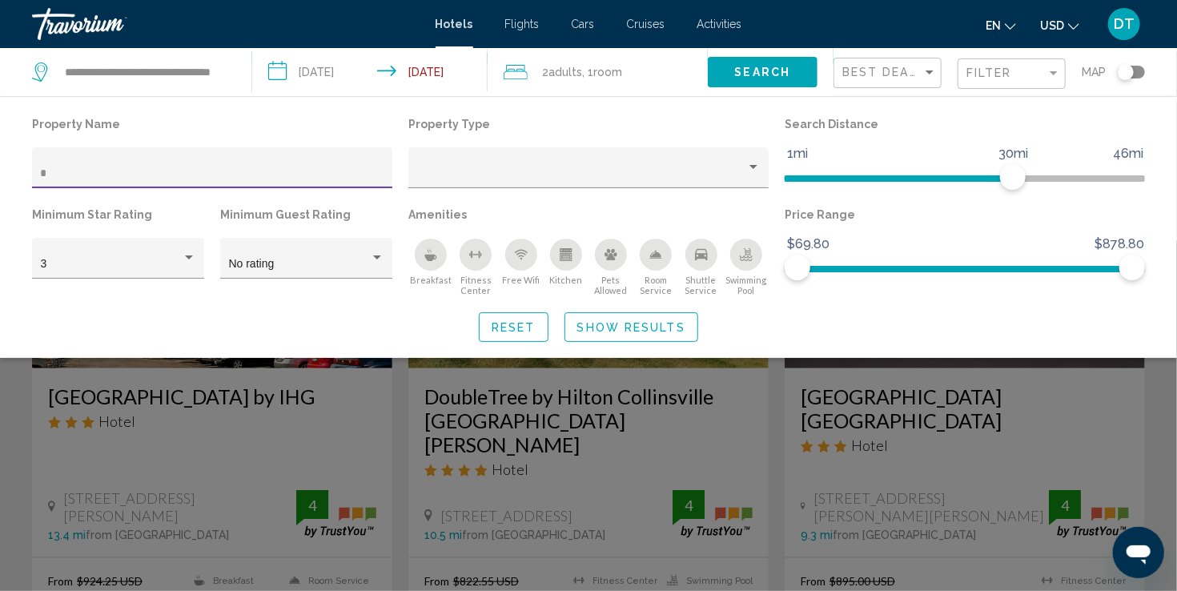
scroll to position [660, 0]
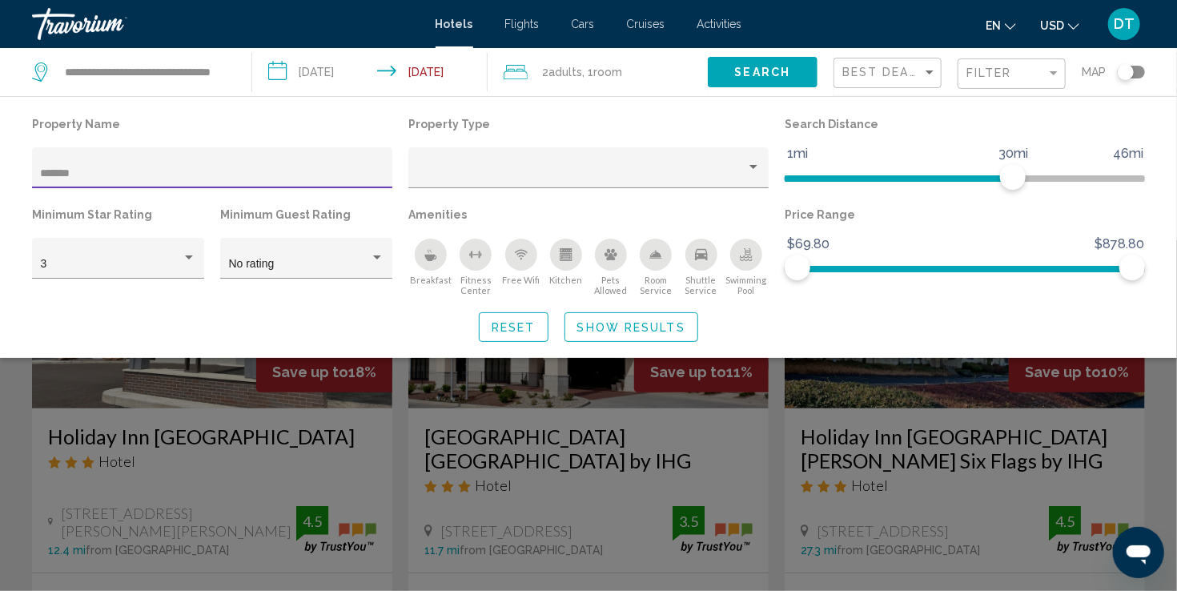
type input "*******"
click at [629, 324] on span "Show Results" at bounding box center [631, 327] width 108 height 13
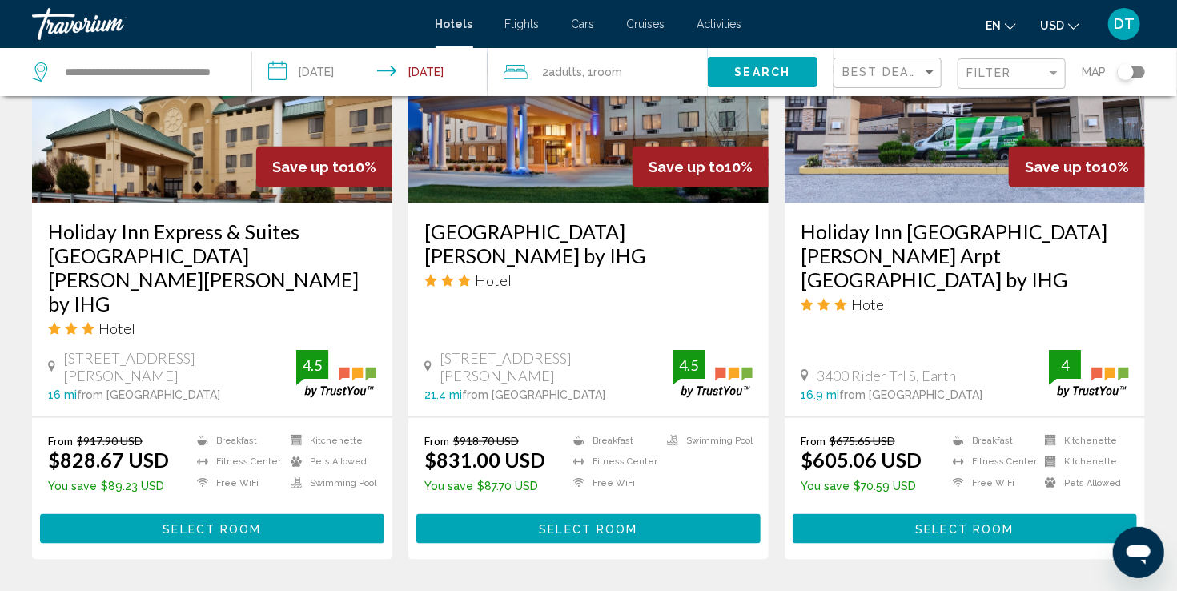
scroll to position [805, 0]
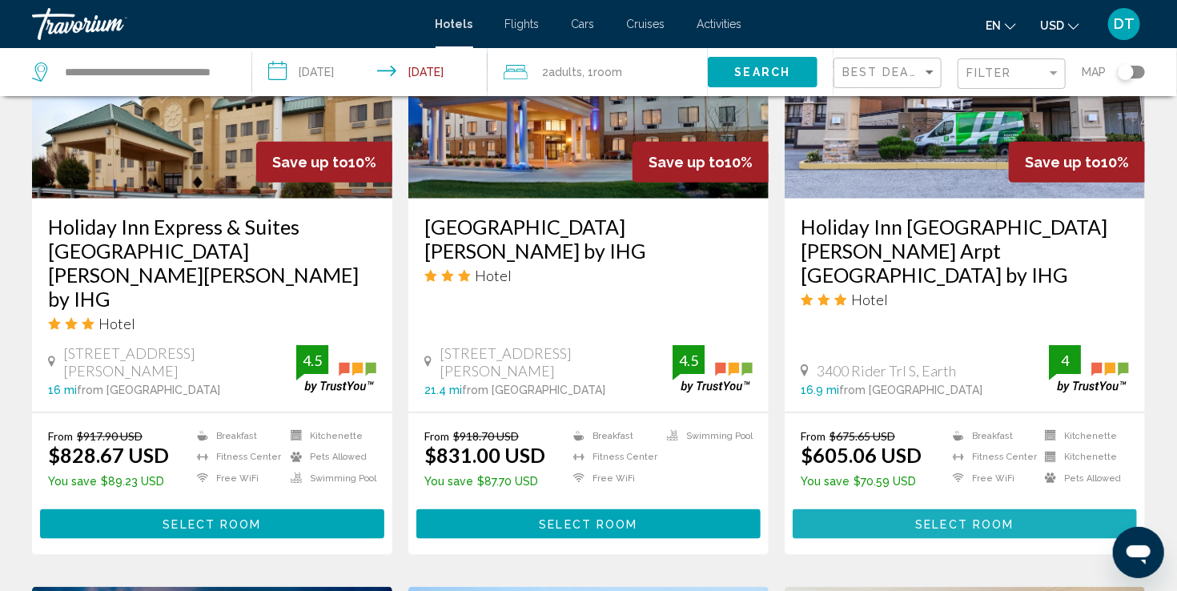
click at [997, 518] on span "Select Room" at bounding box center [964, 524] width 98 height 13
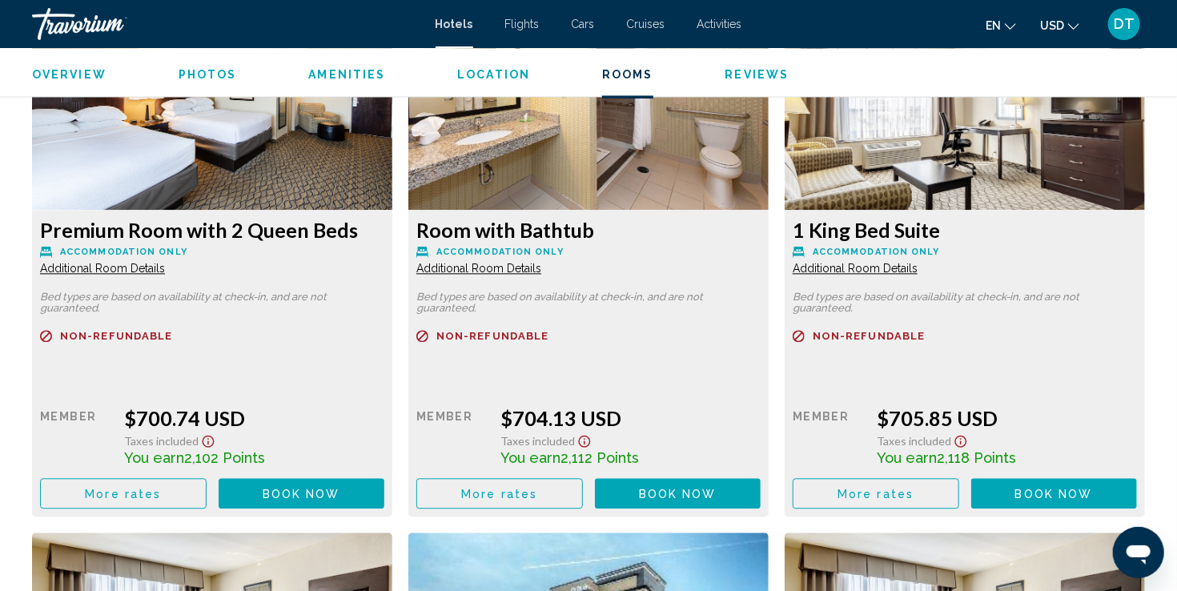
scroll to position [4521, 0]
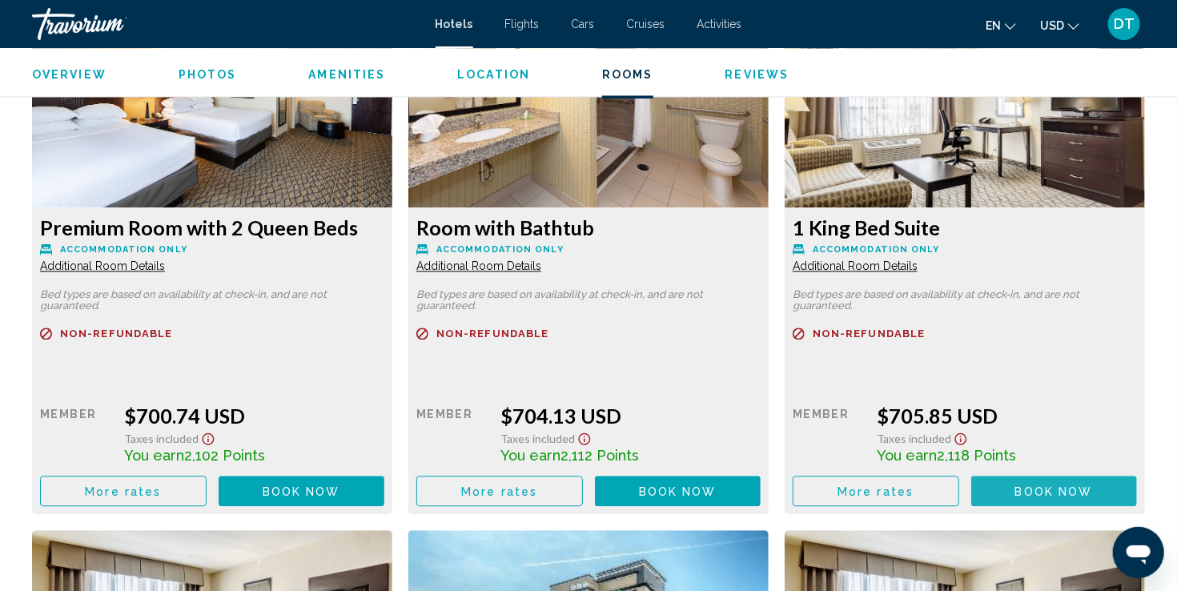
click at [1061, 488] on span "Book now" at bounding box center [1054, 491] width 78 height 13
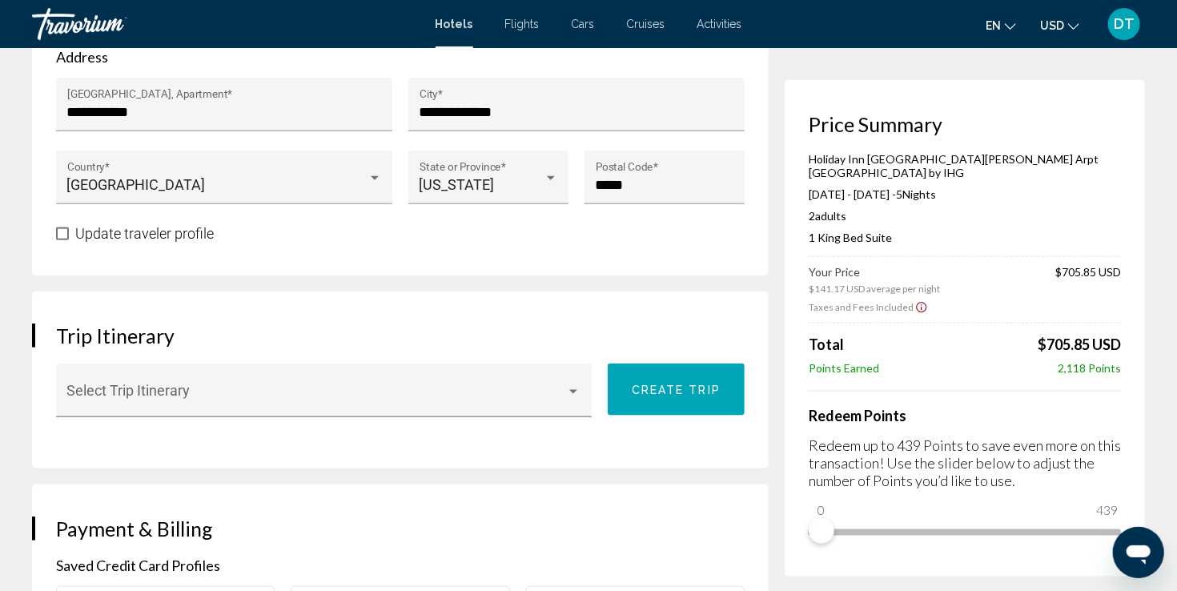
scroll to position [832, 0]
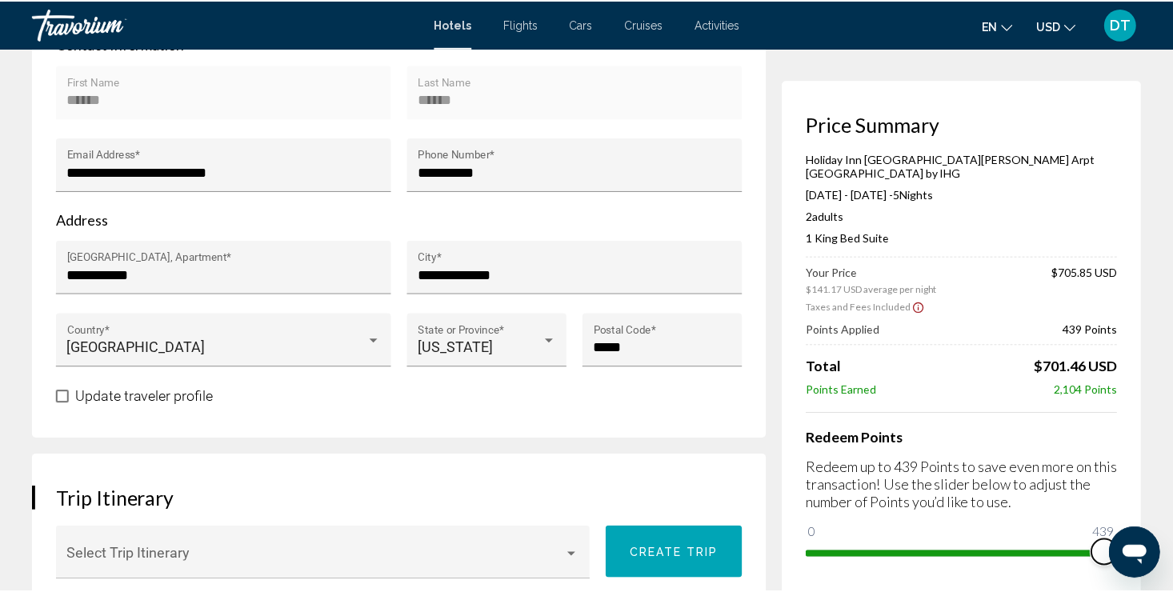
scroll to position [0, 0]
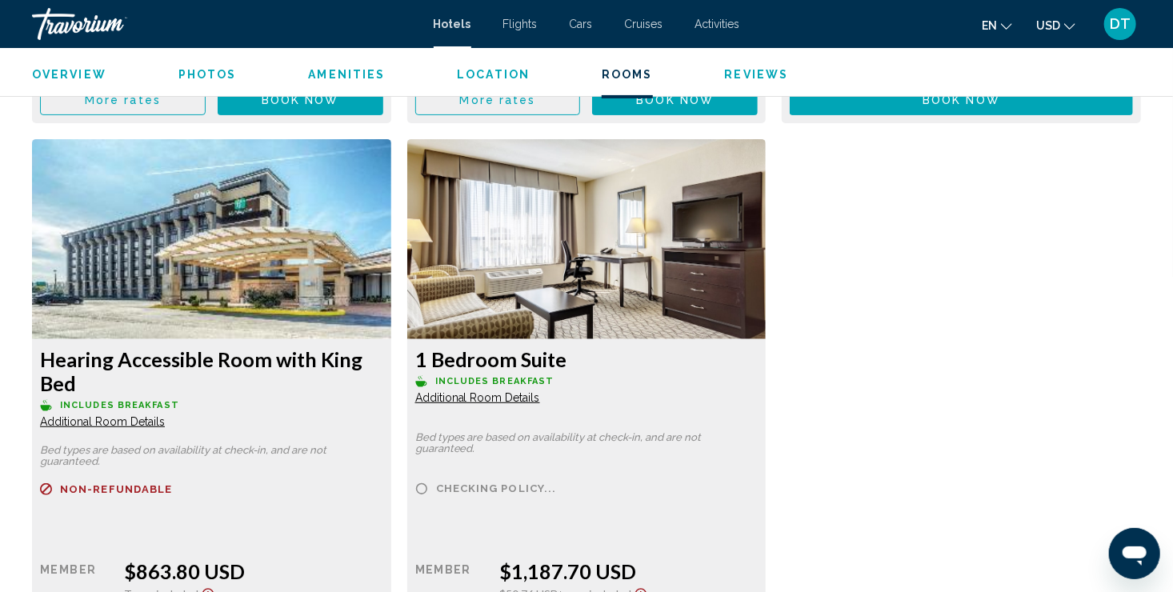
scroll to position [6102, 0]
